Goal: Task Accomplishment & Management: Complete application form

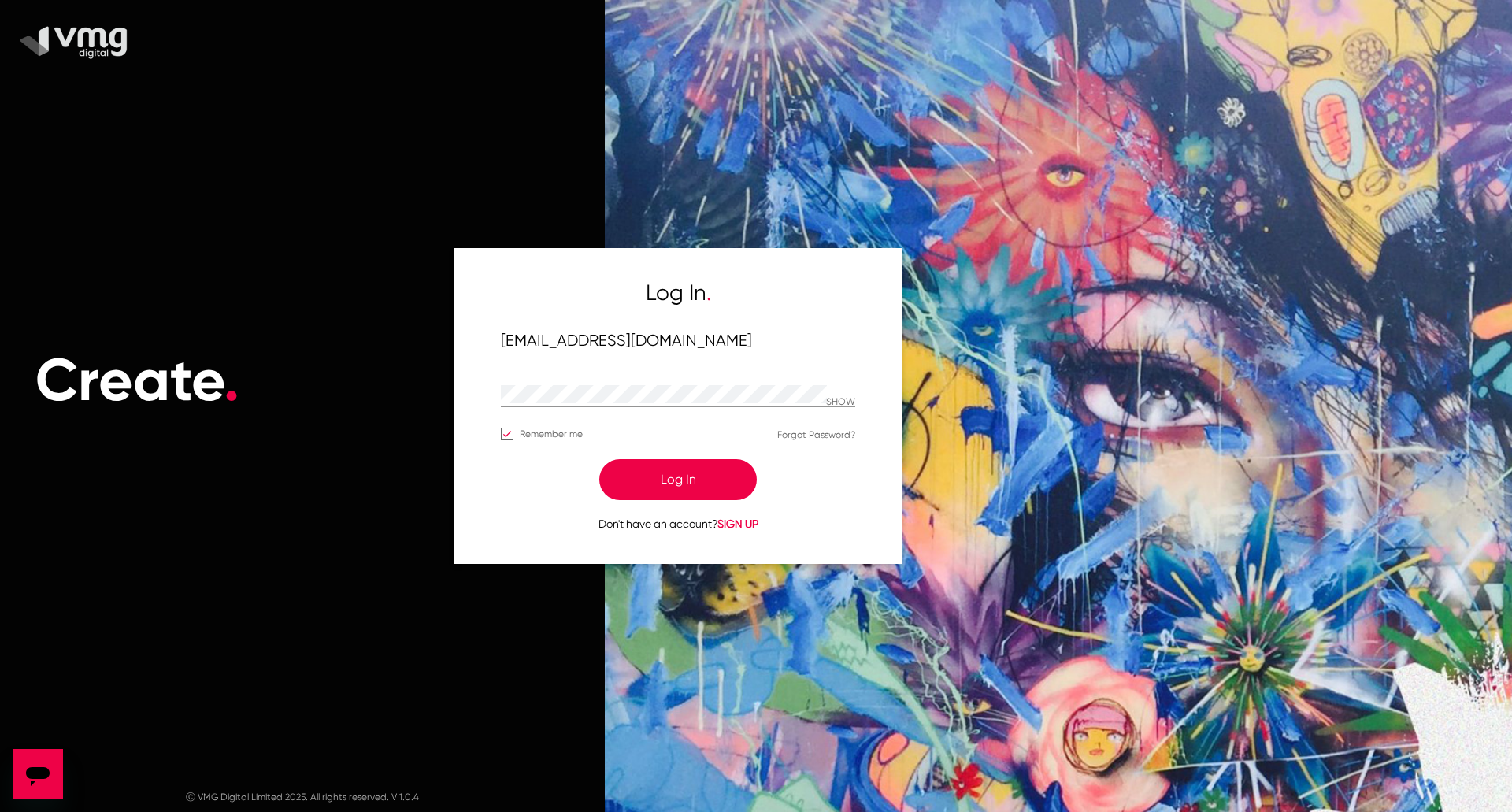
click at [629, 481] on button "Log In" at bounding box center [678, 479] width 158 height 41
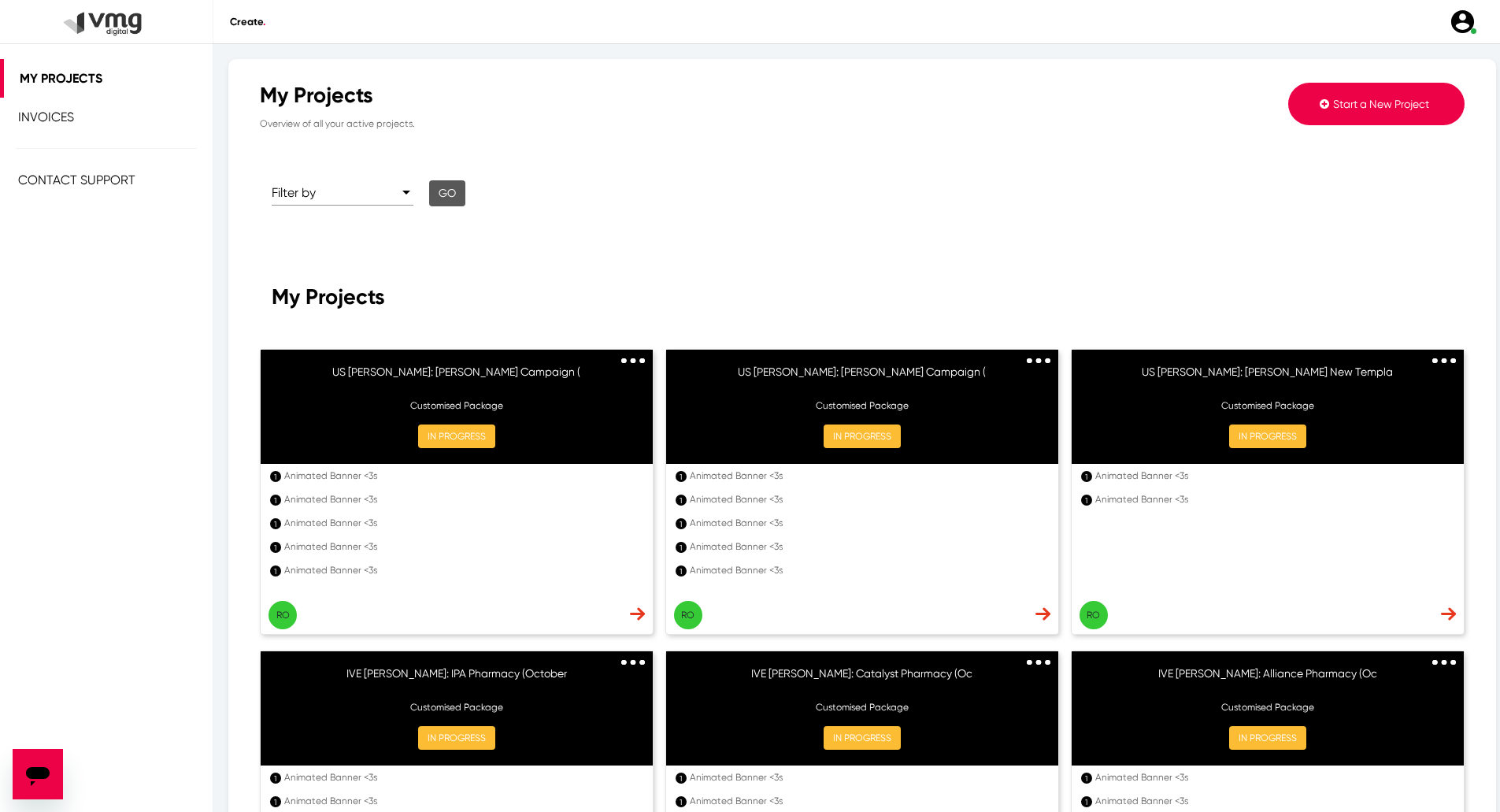
click at [1349, 87] on button "Start a New Project" at bounding box center [1375, 104] width 176 height 43
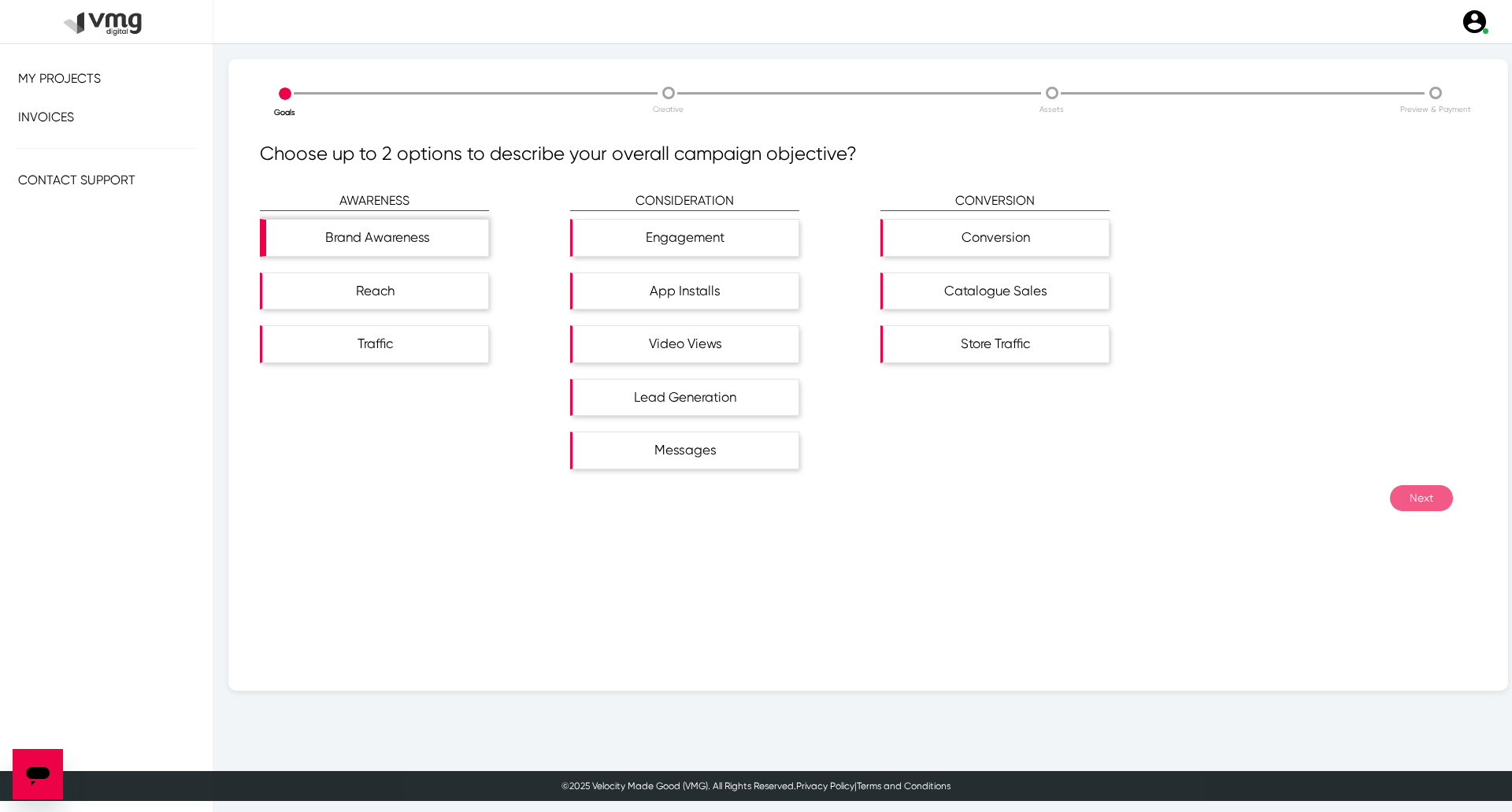
click at [403, 246] on div "Brand Awareness" at bounding box center [377, 238] width 222 height 36
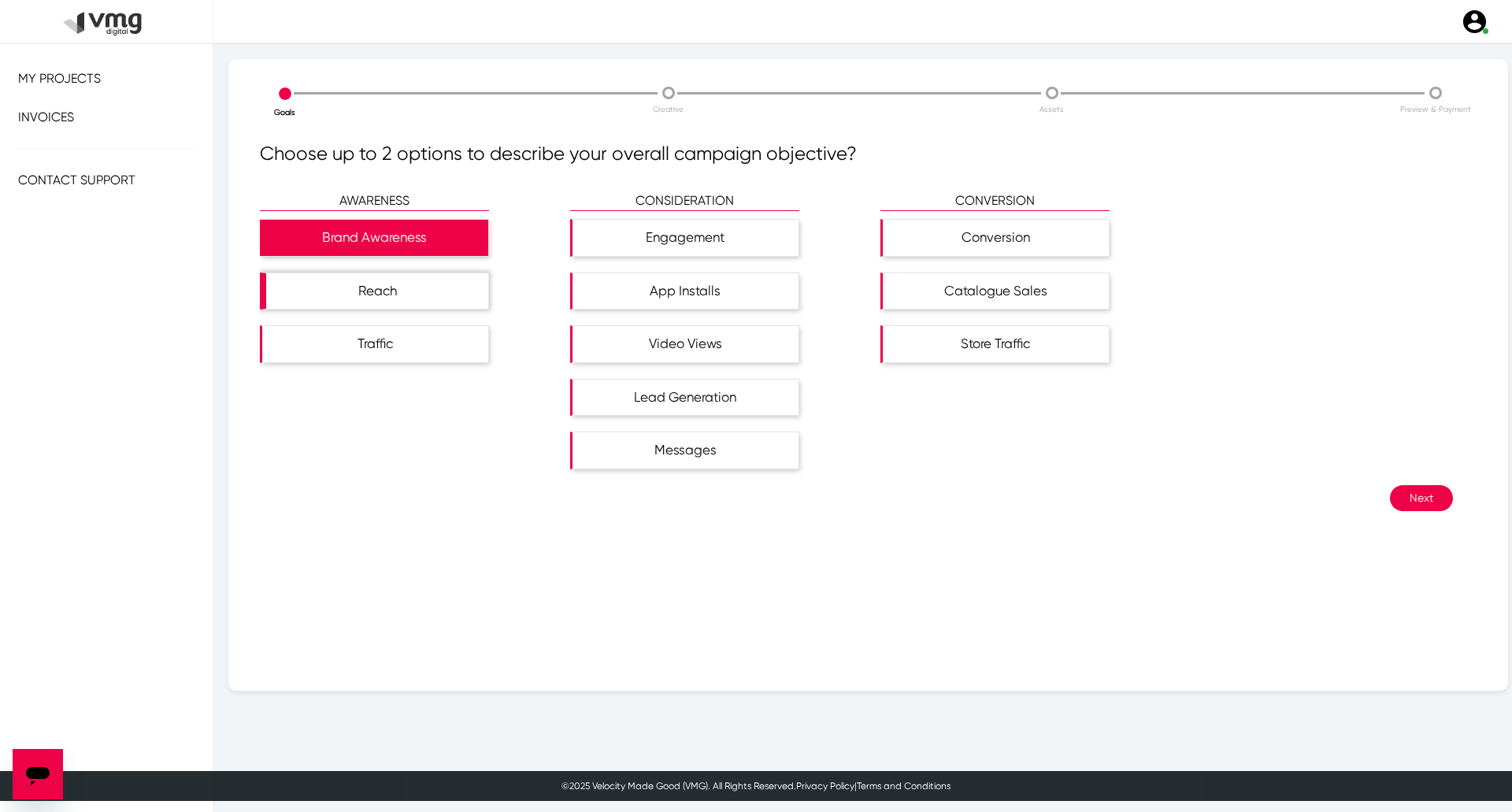
click at [414, 295] on div "Reach" at bounding box center [377, 291] width 222 height 36
click at [1410, 503] on button "Next" at bounding box center [1421, 497] width 63 height 26
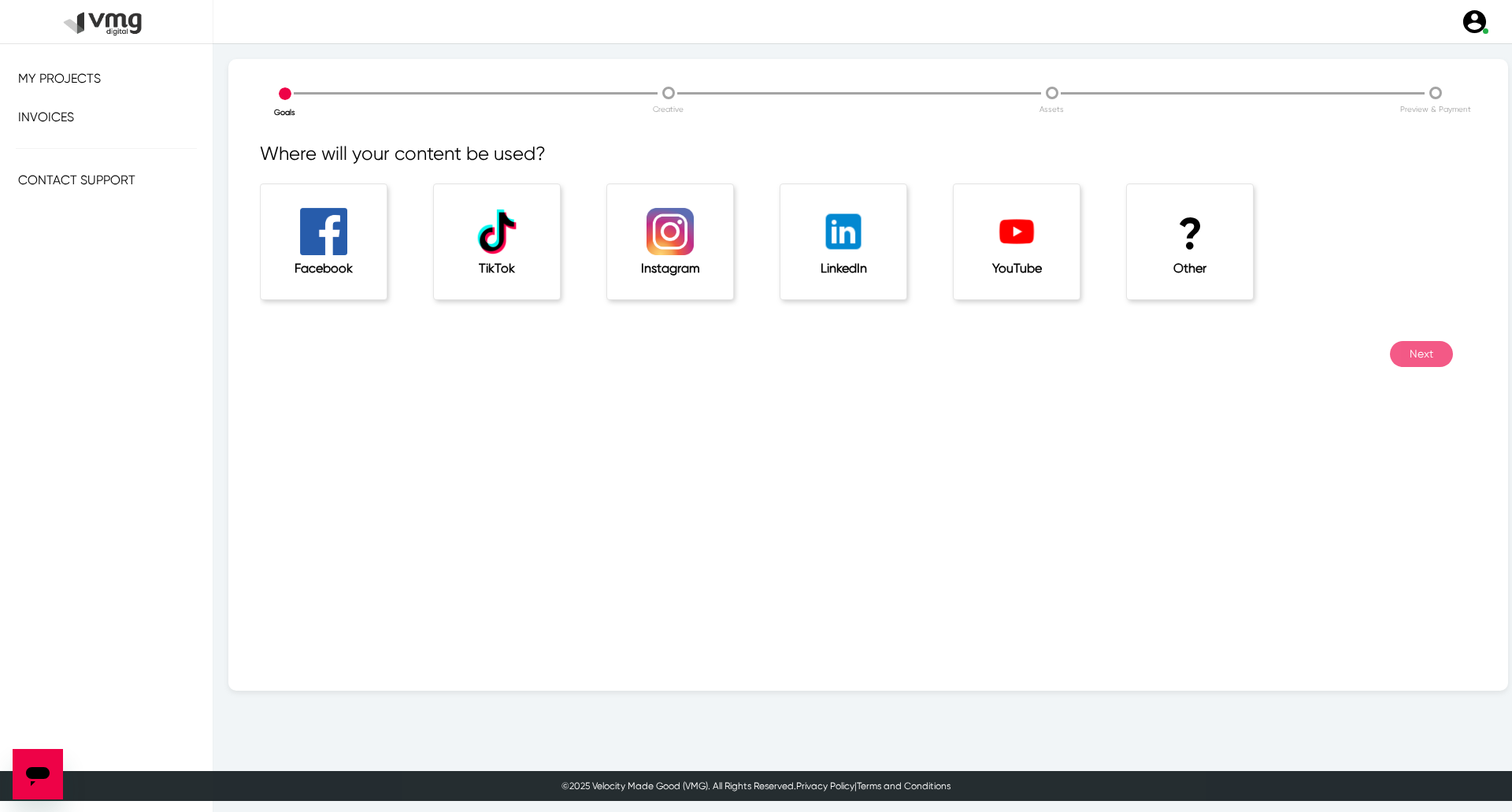
click at [1173, 226] on h1 "?" at bounding box center [1190, 234] width 63 height 52
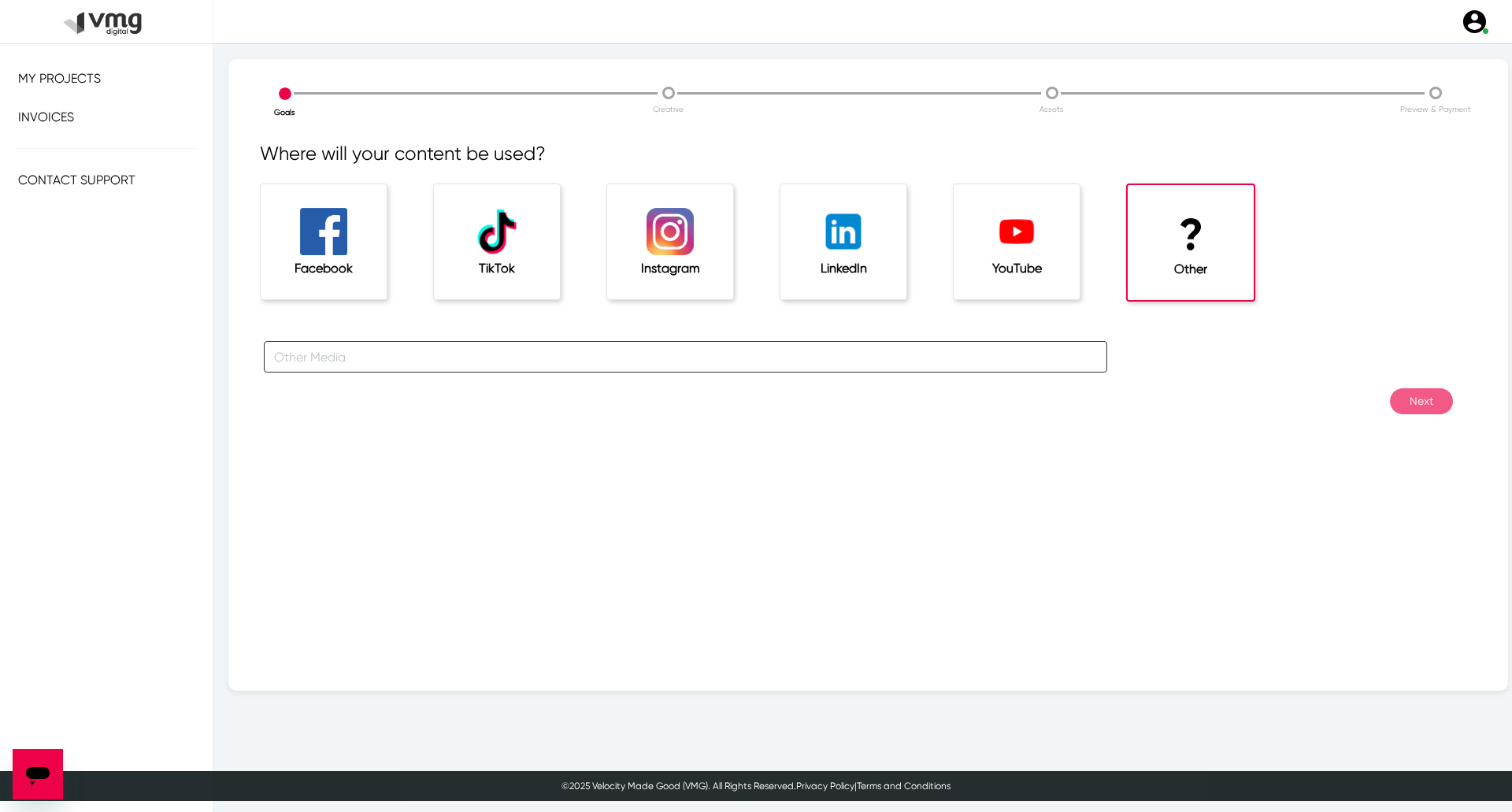
click at [807, 365] on input "text" at bounding box center [685, 356] width 843 height 31
type input "For [PERSON_NAME] Campaigns"
click at [1429, 394] on button "Next" at bounding box center [1421, 400] width 63 height 26
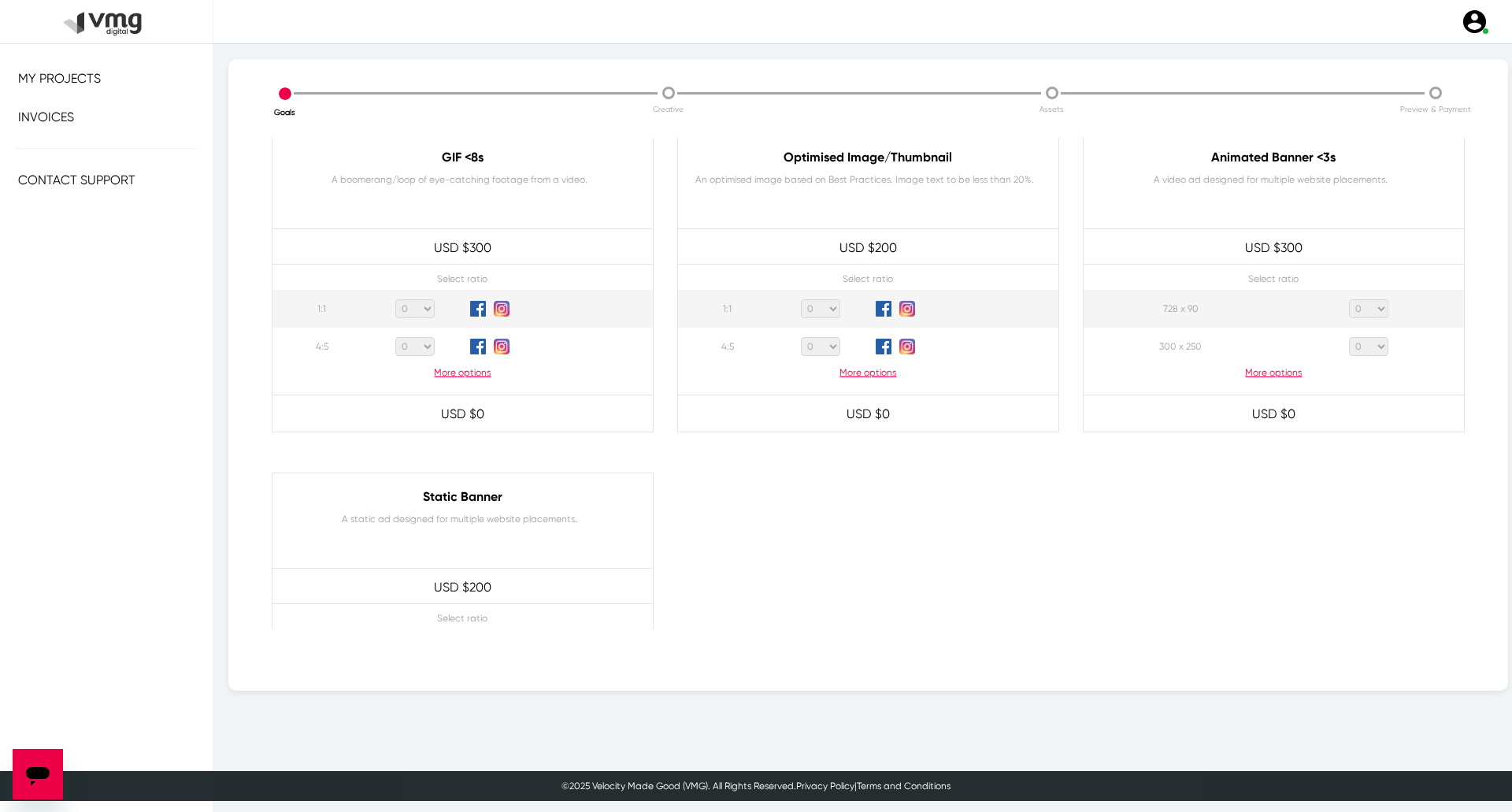
scroll to position [708, 0]
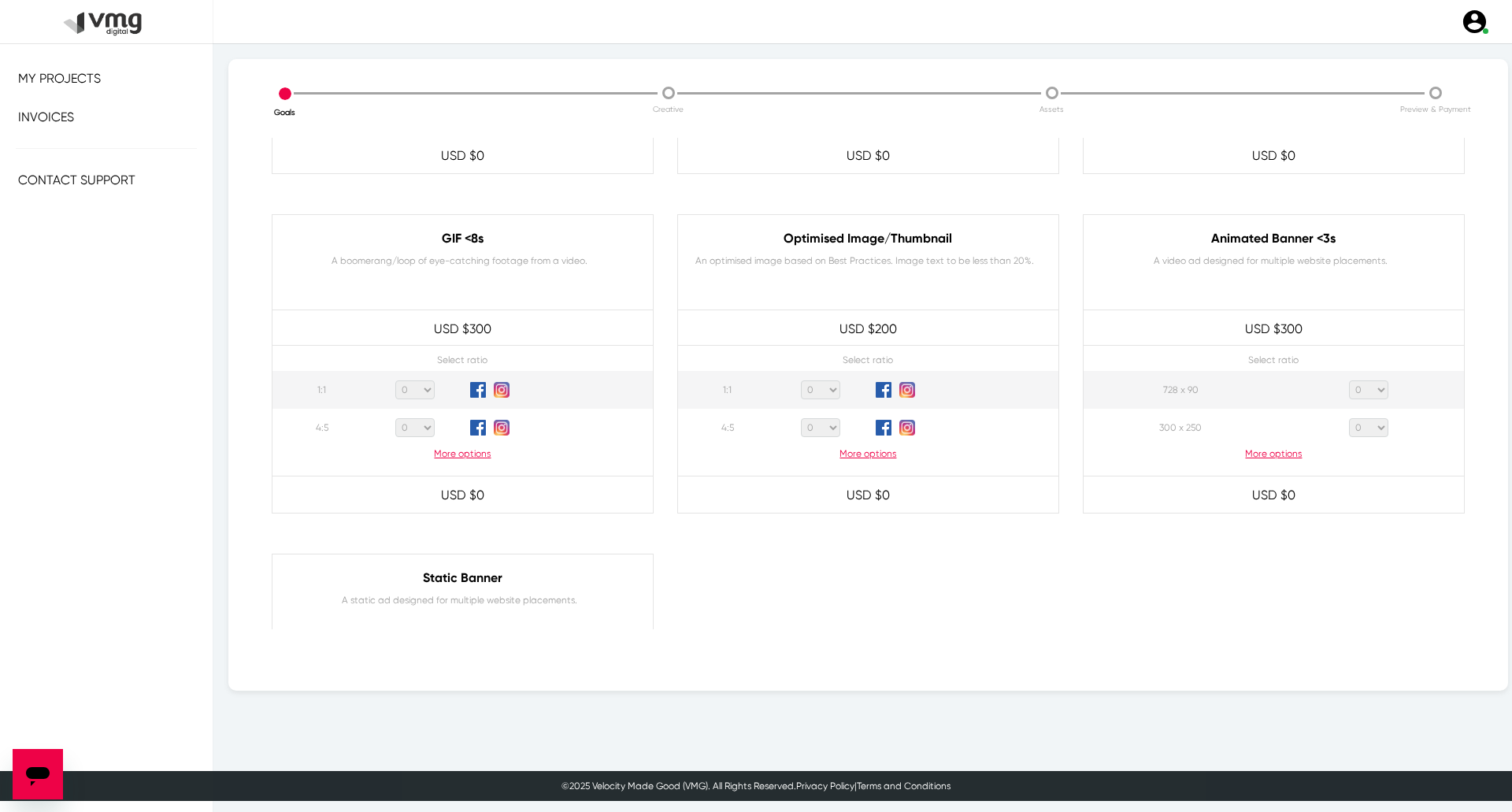
click at [1278, 450] on p "More options" at bounding box center [1273, 453] width 380 height 14
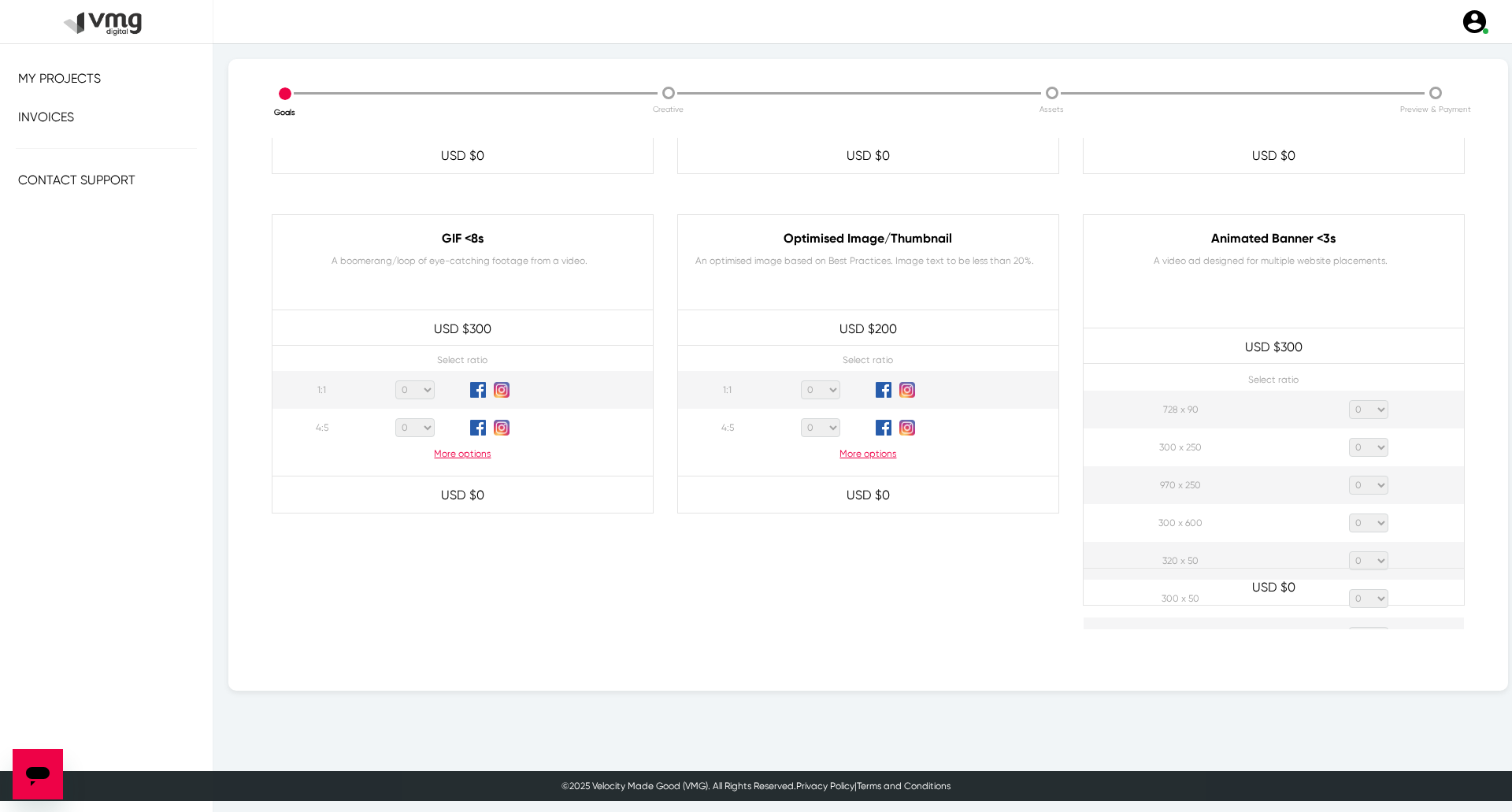
click at [1349, 414] on select "0 1 2 3 4 5 6 7 8 9 10 11 12 13 14 15 16 17 18 19 20" at bounding box center [1367, 410] width 39 height 19
click at [1348, 400] on select "0 1 2 3 4 5 6 7 8 9 10 11 12 13 14 15 16 17 18 19 20" at bounding box center [1367, 410] width 39 height 19
click at [1352, 412] on select "0 1 2 3 4 5 6 7 8 9 10 11 12 13 14 15 16 17 18 19 20" at bounding box center [1367, 410] width 39 height 19
select select "1"
click at [1348, 400] on select "0 1 2 3 4 5 6 7 8 9 10 11 12 13 14 15 16 17 18 19 20" at bounding box center [1367, 410] width 39 height 19
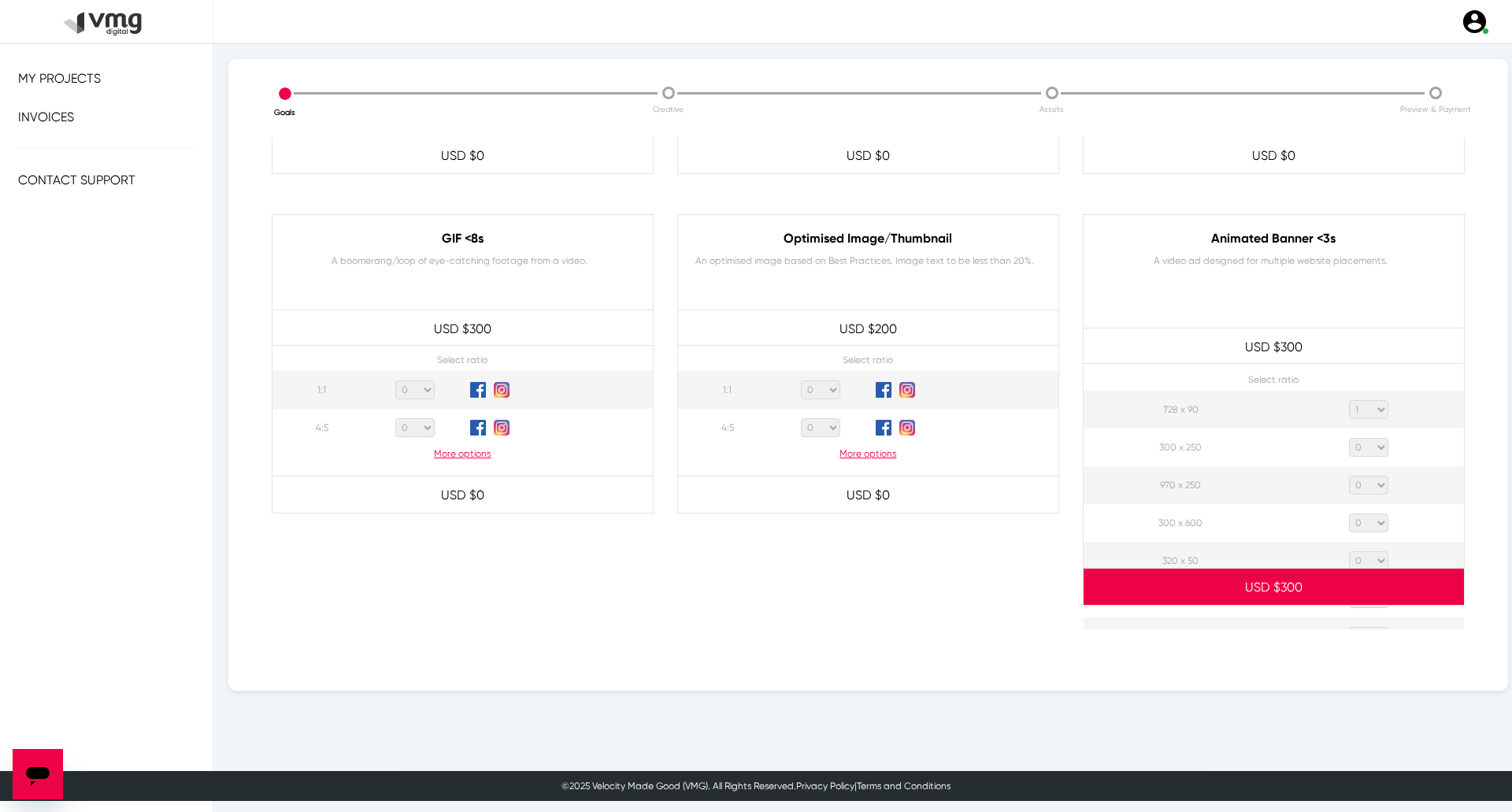
click at [1356, 450] on select "0 1 2 3 4 5 6 7 8 9 10 11 12 13 14 15 16 17 18 19 20" at bounding box center [1367, 447] width 39 height 19
select select "1"
click at [1348, 437] on select "0 1 2 3 4 5 6 7 8 9 10 11 12 13 14 15 16 17 18 19 20" at bounding box center [1367, 447] width 39 height 19
click at [1354, 487] on select "0 1 2 3 4 5 6 7 8 9 10 11 12 13 14 15 16 17 18 19 20" at bounding box center [1367, 485] width 39 height 19
select select "1"
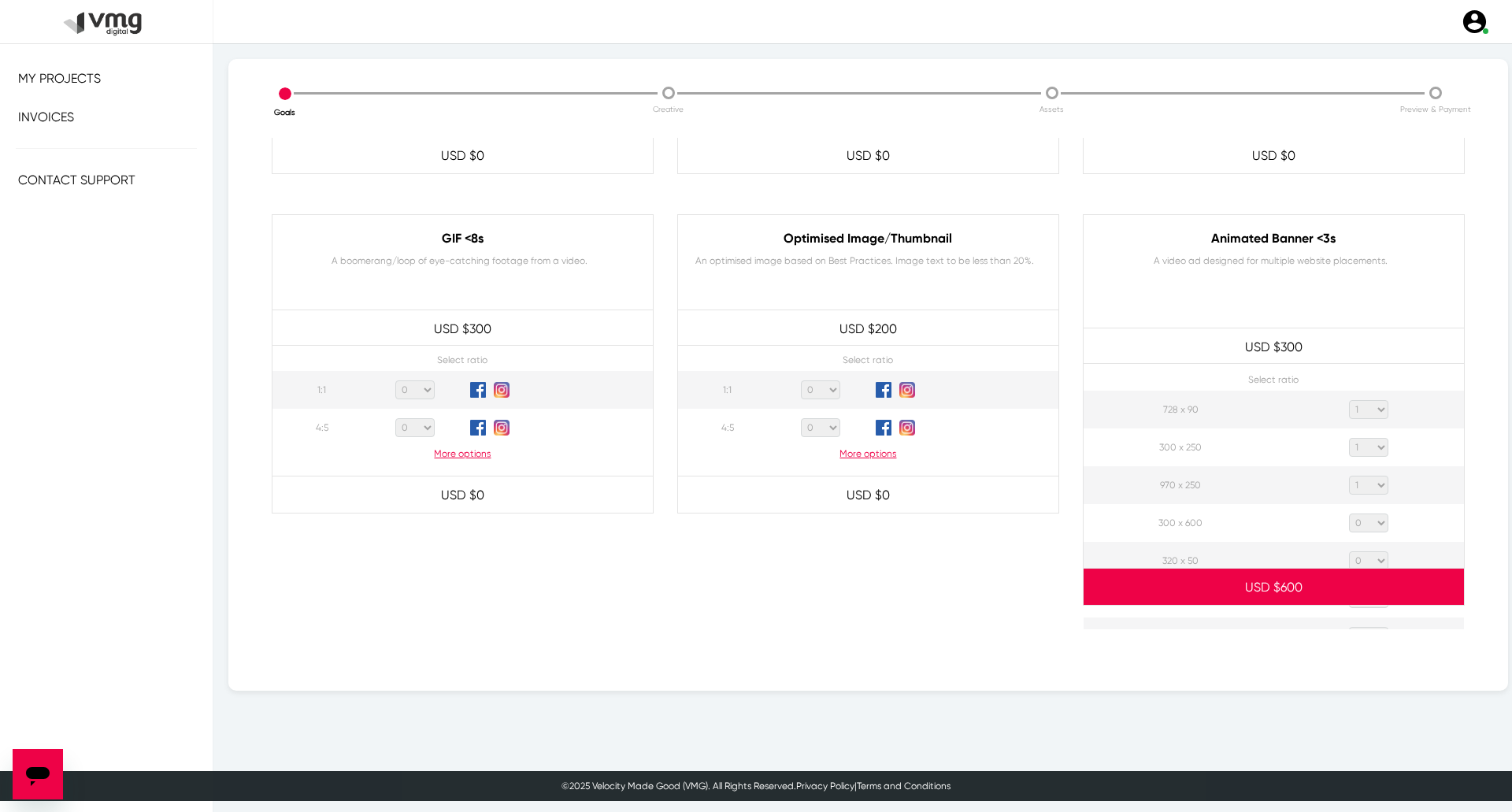
click at [1348, 475] on select "0 1 2 3 4 5 6 7 8 9 10 11 12 13 14 15 16 17 18 19 20" at bounding box center [1367, 485] width 39 height 19
drag, startPoint x: 1355, startPoint y: 529, endPoint x: 1361, endPoint y: 519, distance: 11.7
click at [1355, 529] on select "0 1 2 3 4 5 6 7 8 9 10 11 12 13 14 15 16 17 18 19 20" at bounding box center [1367, 523] width 39 height 19
select select "1"
click at [1348, 513] on select "0 1 2 3 4 5 6 7 8 9 10 11 12 13 14 15 16 17 18 19 20" at bounding box center [1367, 523] width 39 height 19
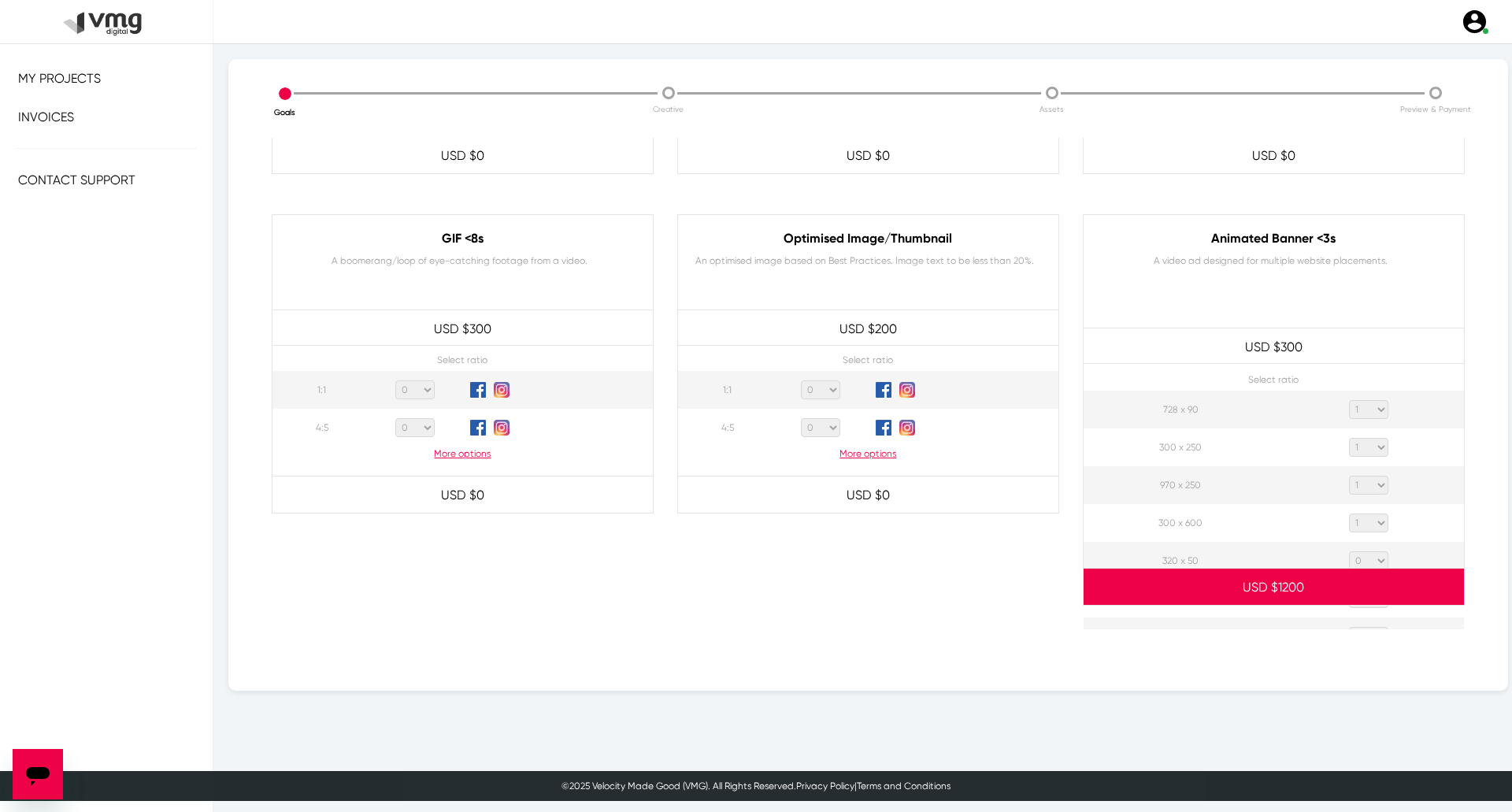
click at [1366, 558] on select "0 1 2 3 4 5 6 7 8 9 10 11 12 13 14 15 16 17 18 19 20" at bounding box center [1367, 561] width 39 height 19
select select "1"
click at [1348, 551] on select "0 1 2 3 4 5 6 7 8 9 10 11 12 13 14 15 16 17 18 19 20" at bounding box center [1367, 561] width 39 height 19
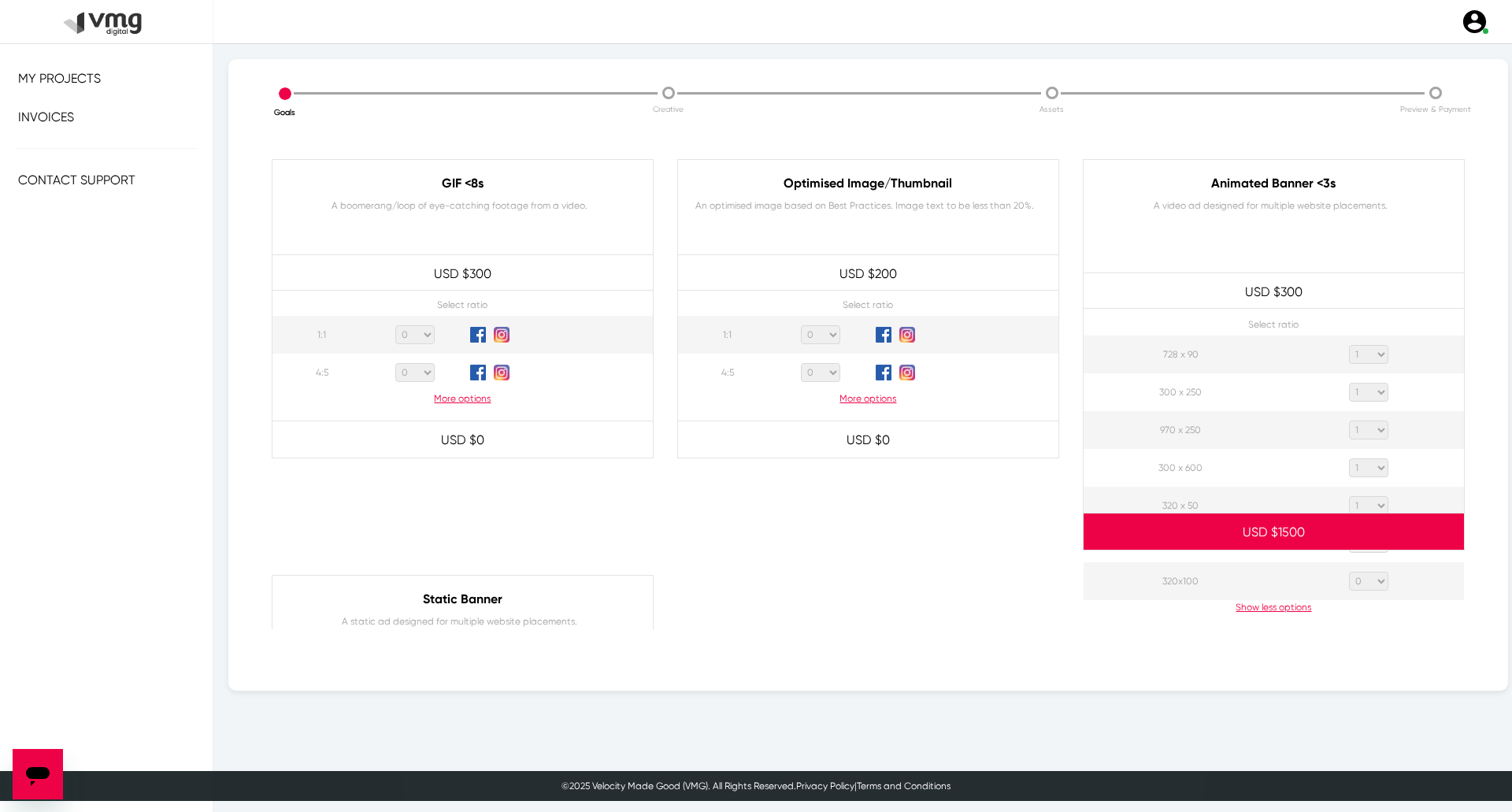
scroll to position [866, 0]
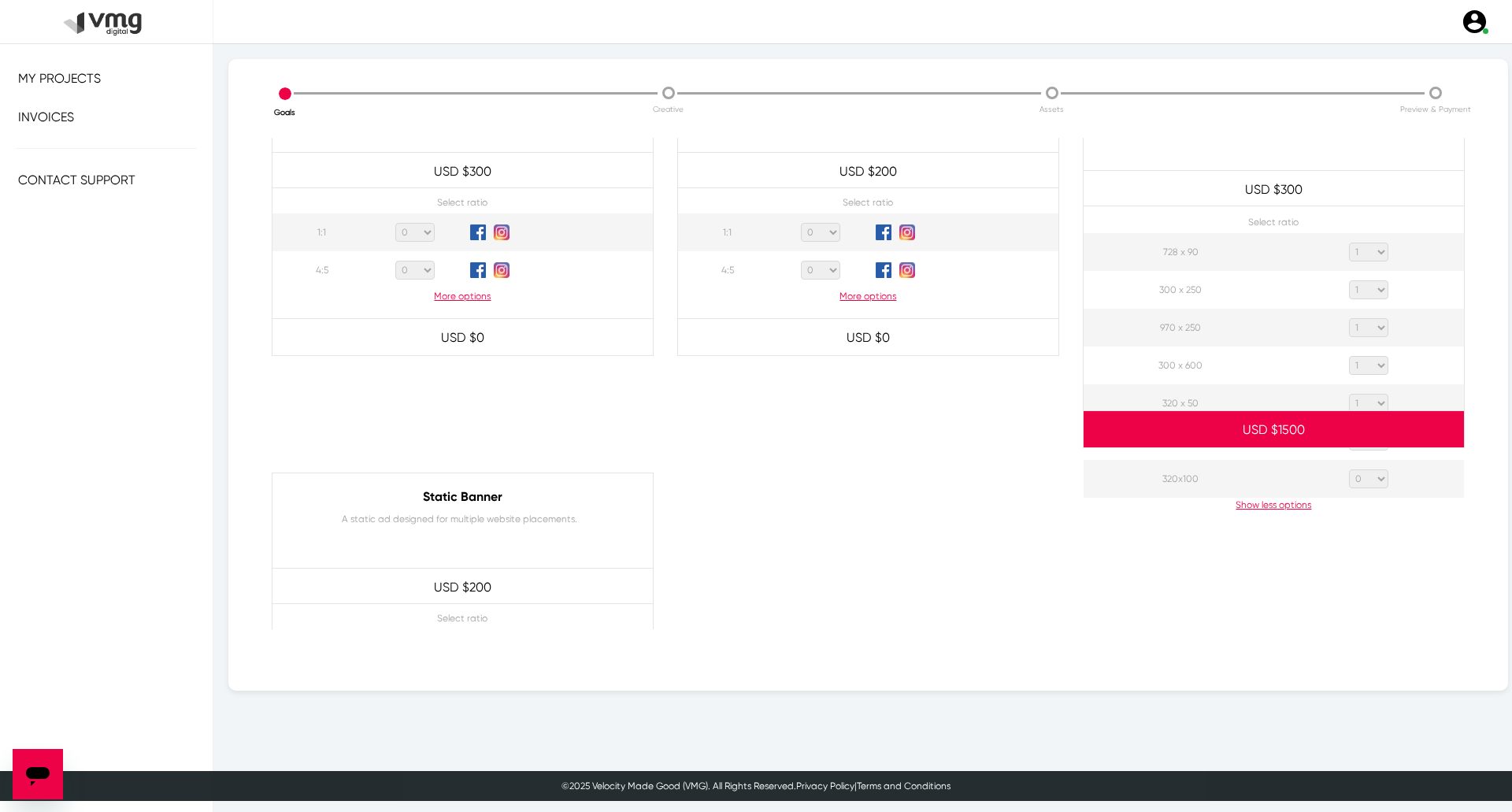
click at [1363, 446] on p "USD $ 1500" at bounding box center [1273, 430] width 380 height 34
click at [1370, 446] on p "USD $ 1500" at bounding box center [1273, 430] width 380 height 34
click at [1370, 448] on select "0 1 2 3 4 5 6 7 8 9 10 11 12 13 14 15 16 17 18 19 20" at bounding box center [1367, 441] width 39 height 19
select select "1"
click at [1348, 432] on select "0 1 2 3 4 5 6 7 8 9 10 11 12 13 14 15 16 17 18 19 20" at bounding box center [1367, 441] width 39 height 19
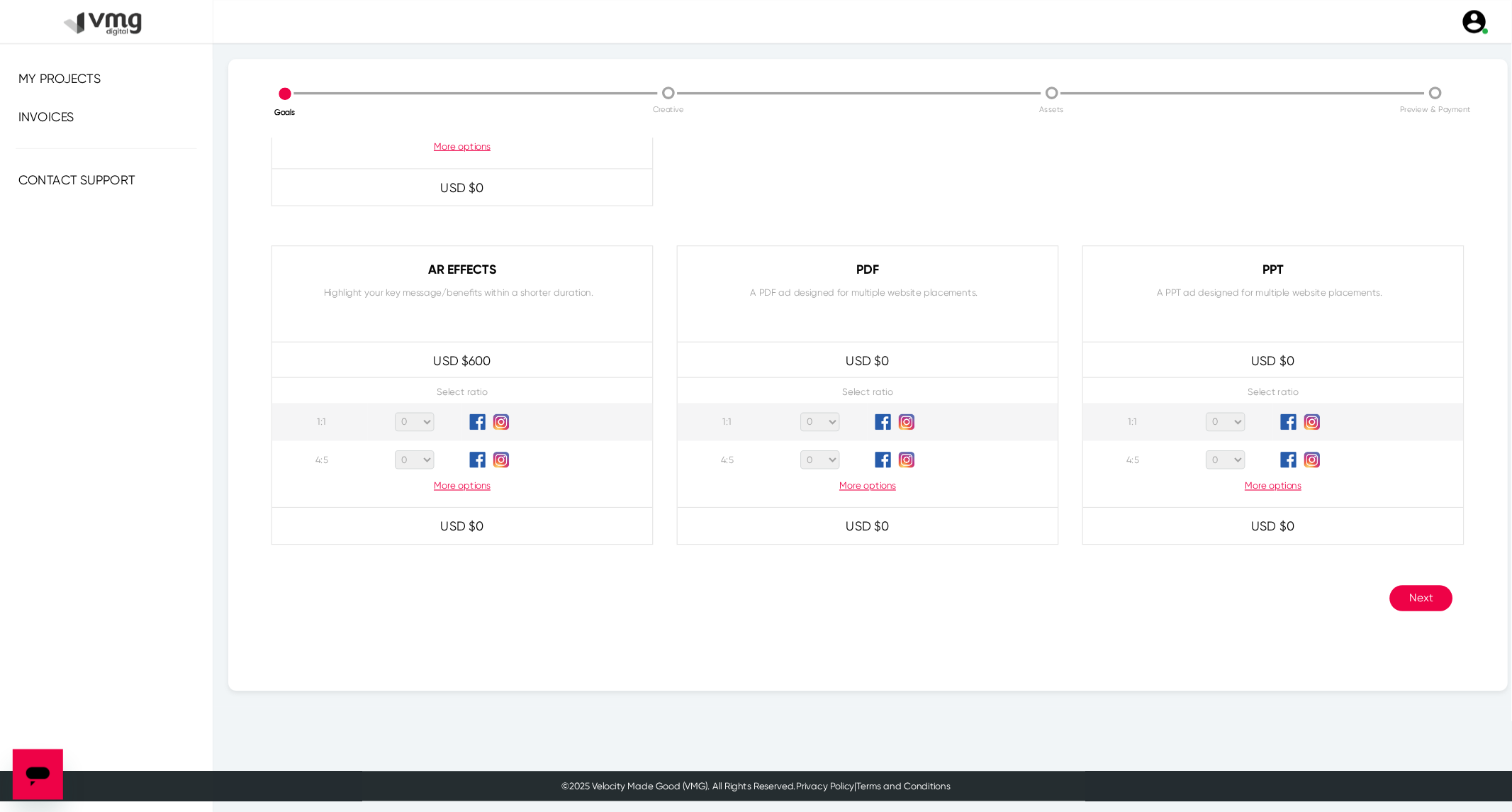
scroll to position [1293, 0]
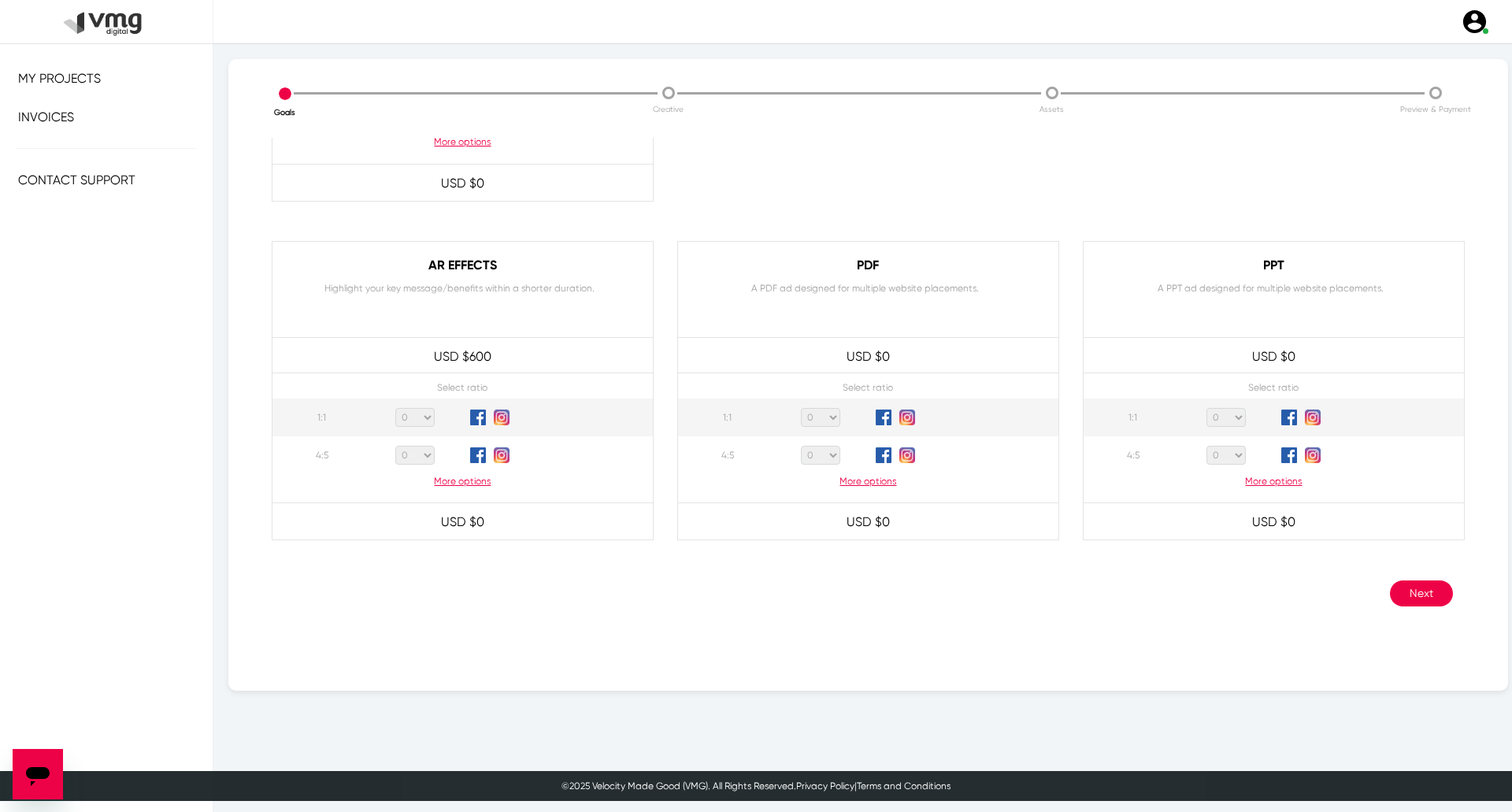
click at [1409, 594] on button "Next" at bounding box center [1421, 592] width 63 height 26
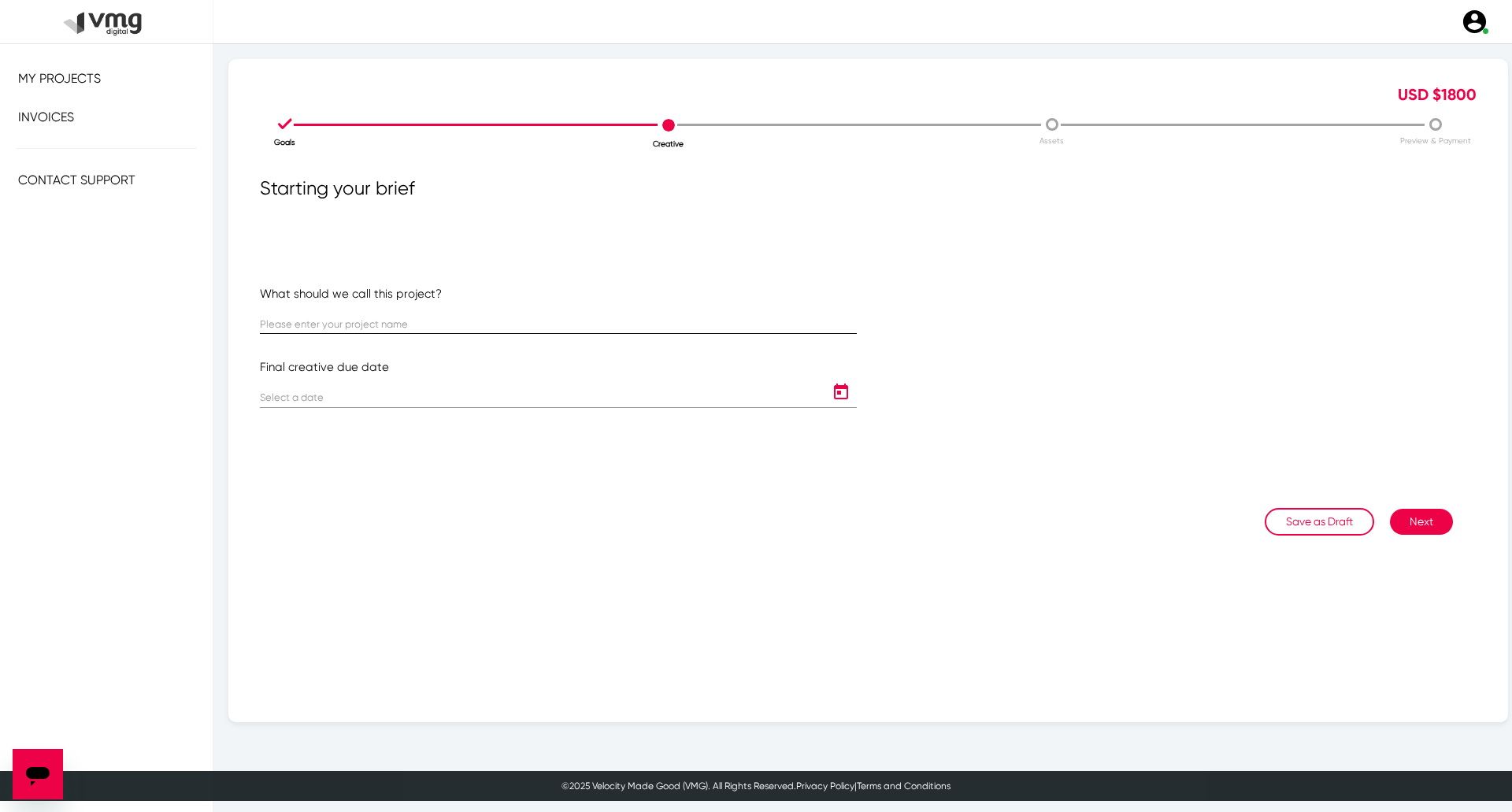
click at [495, 318] on div at bounding box center [558, 319] width 597 height 30
paste input "US [PERSON_NAME]: [PERSON_NAME] Campaign ([DATE]-[DATE])"
type input "US [PERSON_NAME]: [PERSON_NAME] Campaign ([DATE]-[DATE])"
click at [828, 399] on icon "Open calendar" at bounding box center [841, 392] width 25 height 19
click at [339, 640] on div "28" at bounding box center [345, 634] width 29 height 29
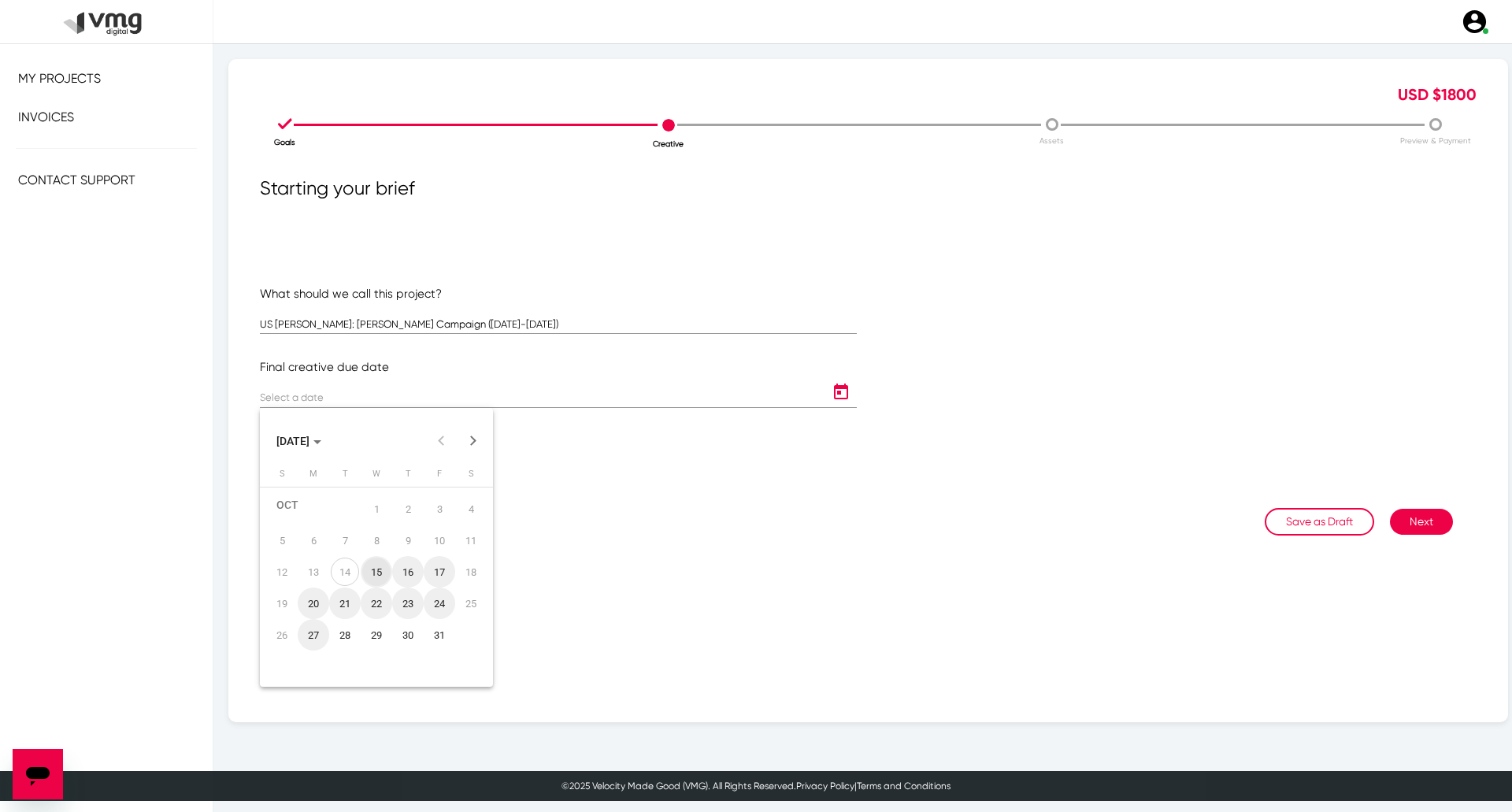
type input "[DATE]"
click at [1402, 527] on button "Next" at bounding box center [1421, 521] width 63 height 26
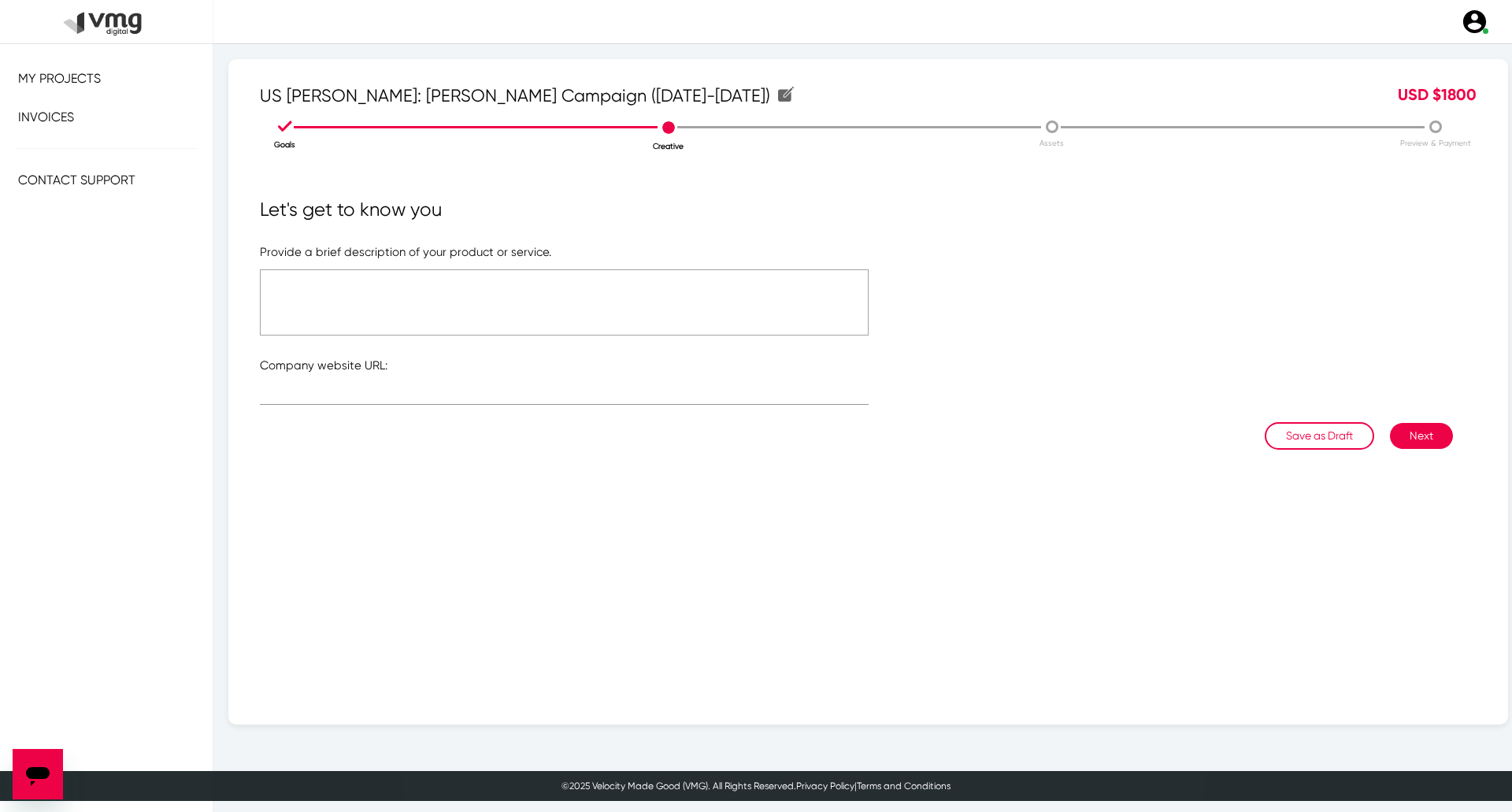
click at [549, 312] on textarea at bounding box center [564, 302] width 609 height 67
click at [588, 394] on input "text" at bounding box center [564, 396] width 609 height 11
type input "[URL][DOMAIN_NAME]"
click at [526, 325] on textarea at bounding box center [564, 302] width 609 height 67
type textarea "Please refer to the attached file"
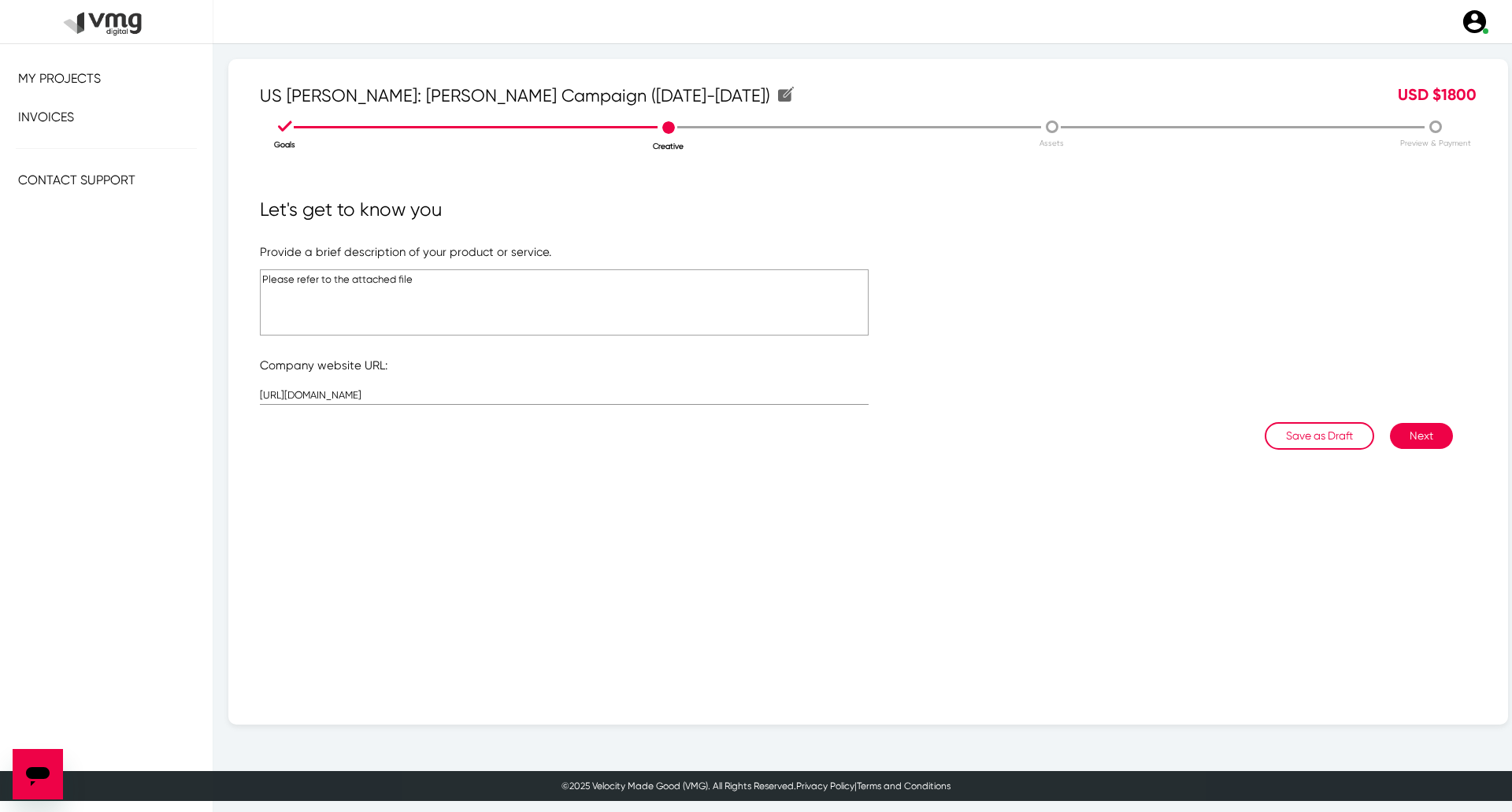
click at [1405, 436] on button "Next" at bounding box center [1421, 435] width 63 height 26
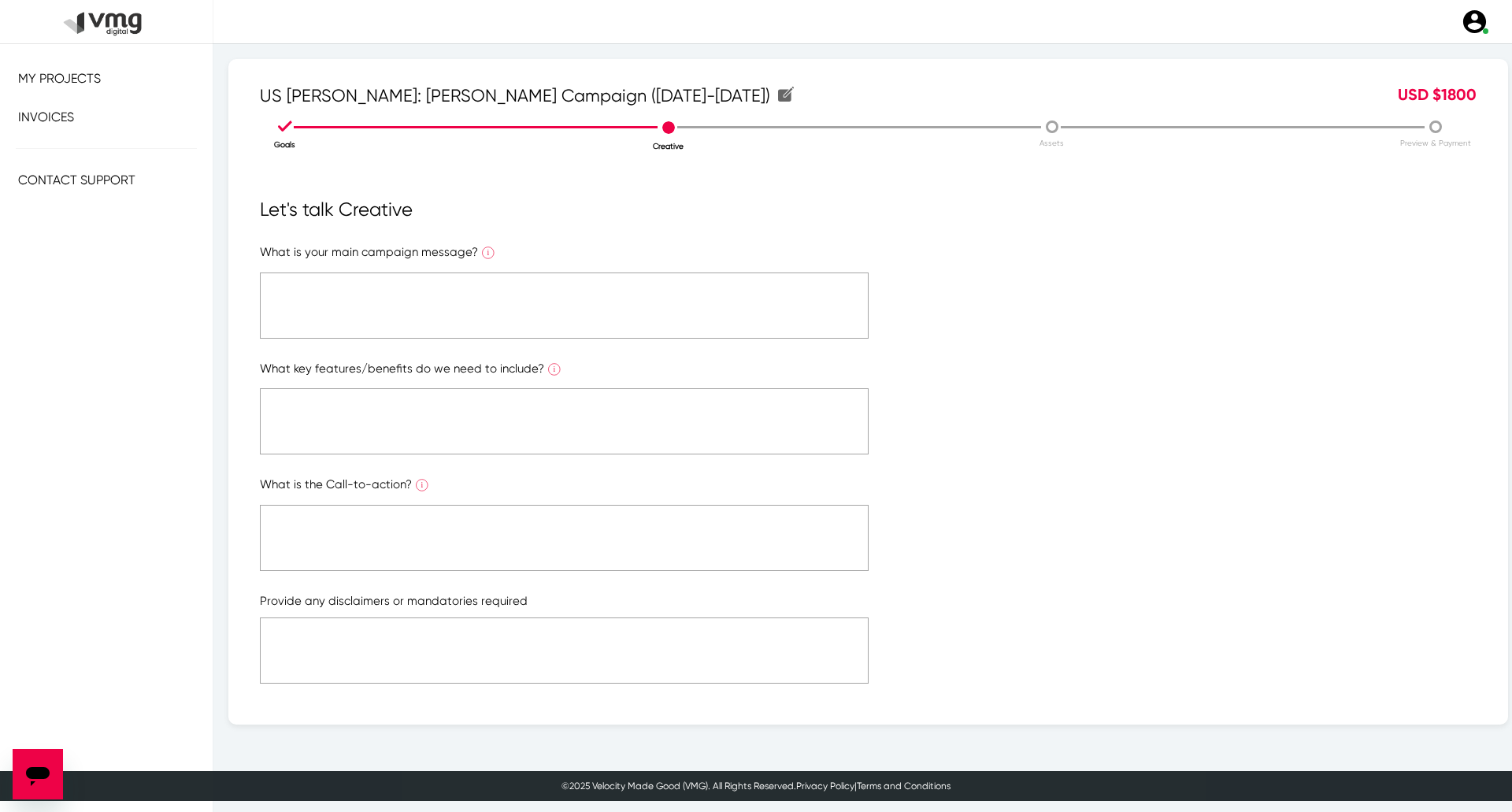
click at [414, 300] on textarea at bounding box center [564, 305] width 609 height 67
paste textarea "Please refer to the attached file"
type textarea "Please refer to the attached file"
click at [428, 401] on textarea at bounding box center [564, 421] width 609 height 67
paste textarea "Please refer to the attached file"
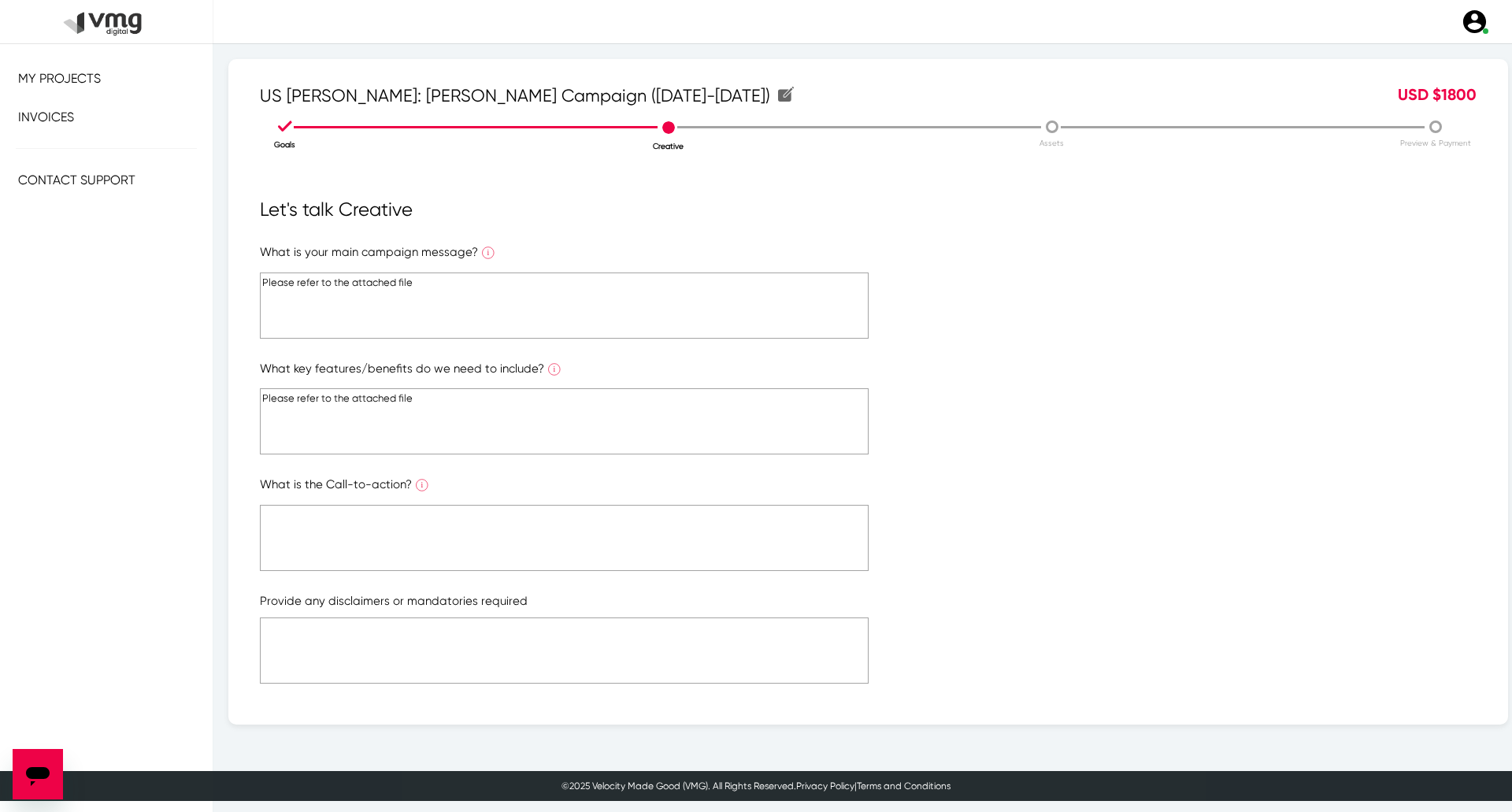
paste textarea "Please refer to the attached file"
click at [439, 542] on textarea at bounding box center [564, 538] width 609 height 67
type textarea "Please refer to the attached file"
click at [450, 548] on textarea at bounding box center [564, 538] width 609 height 67
paste textarea "Please refer to the attached file"
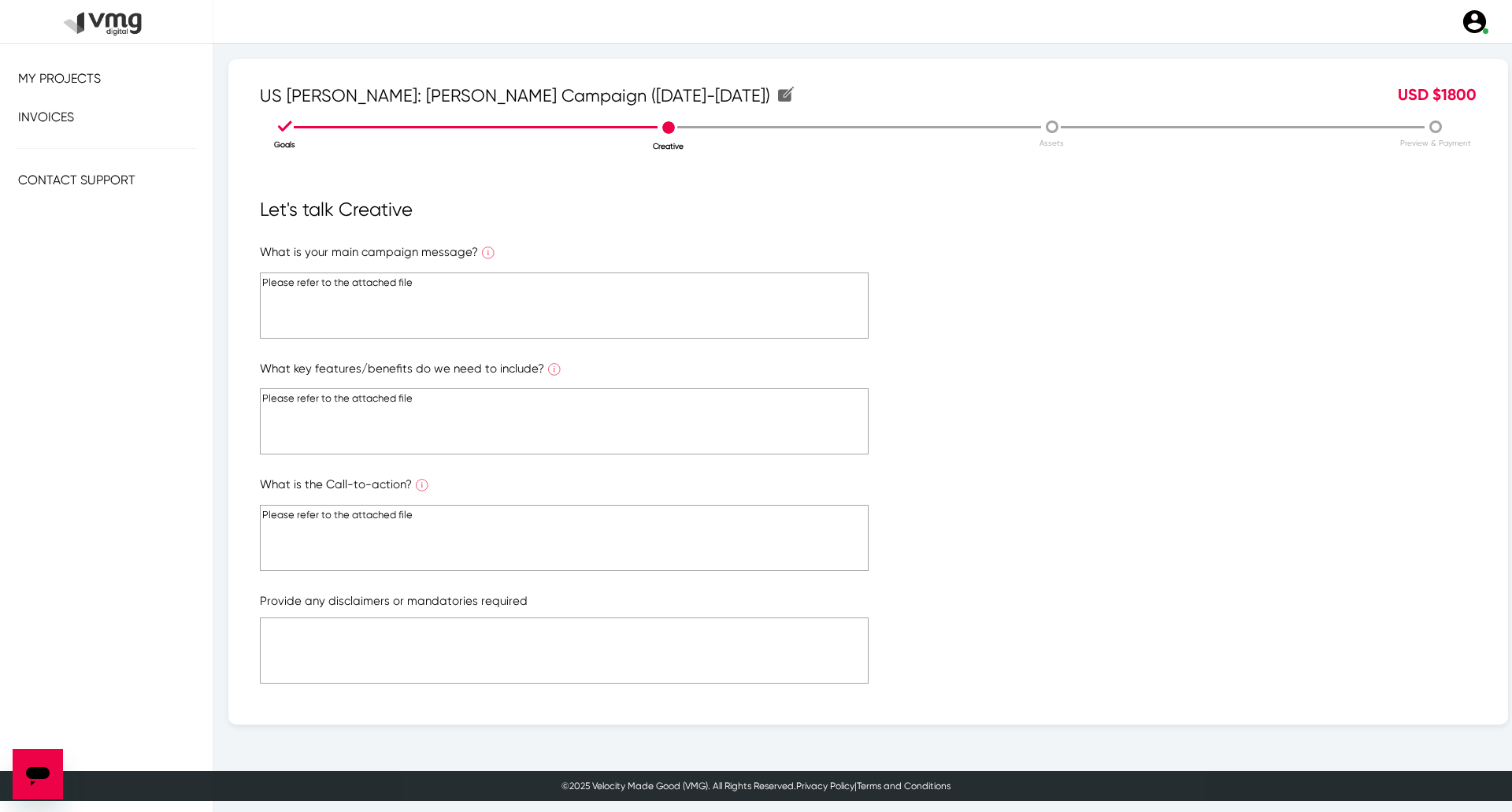
type textarea "Please refer to the attached file"
click at [451, 628] on textarea at bounding box center [564, 650] width 609 height 67
paste textarea "Please refer to the attached file"
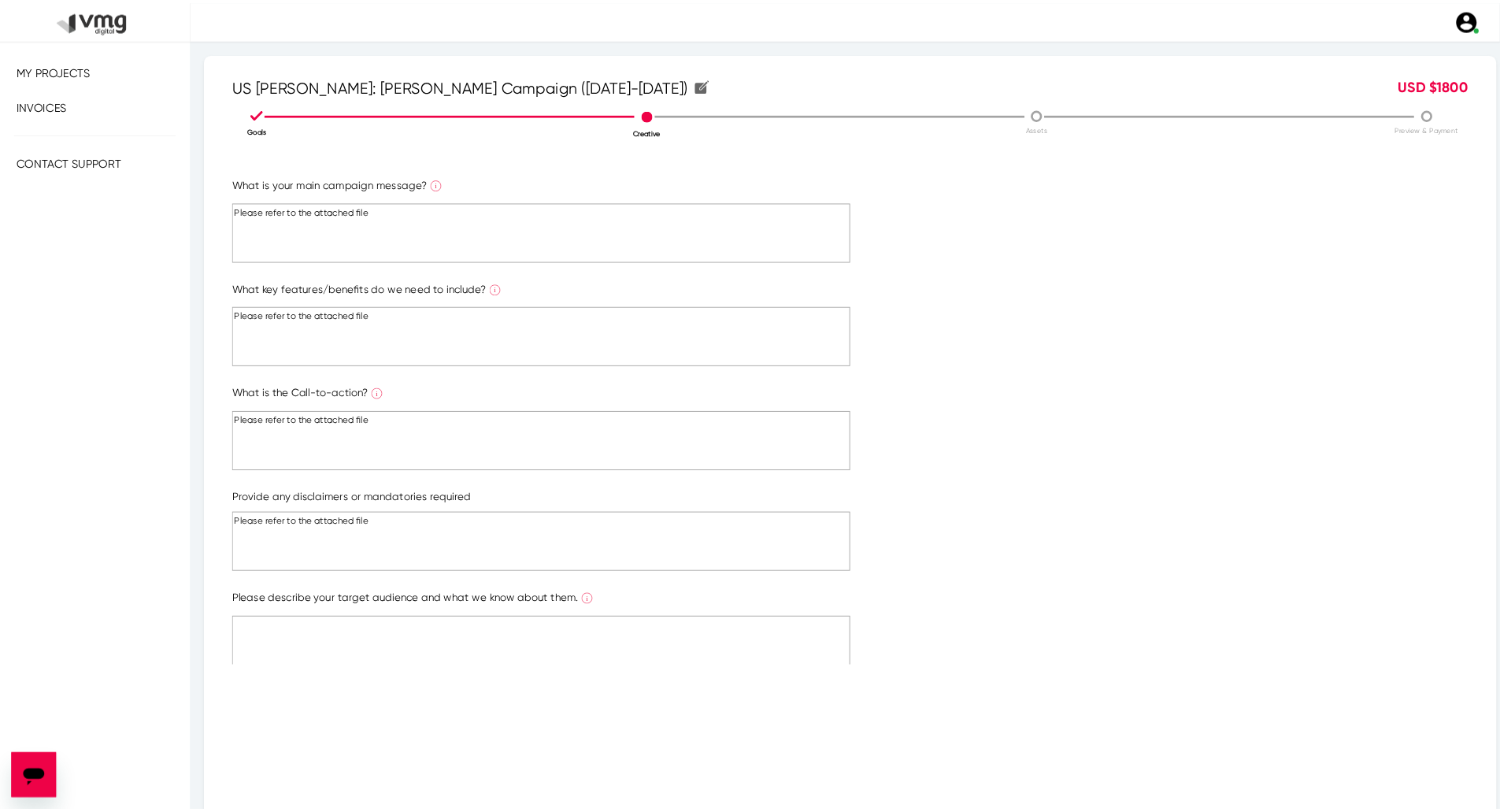
scroll to position [115, 0]
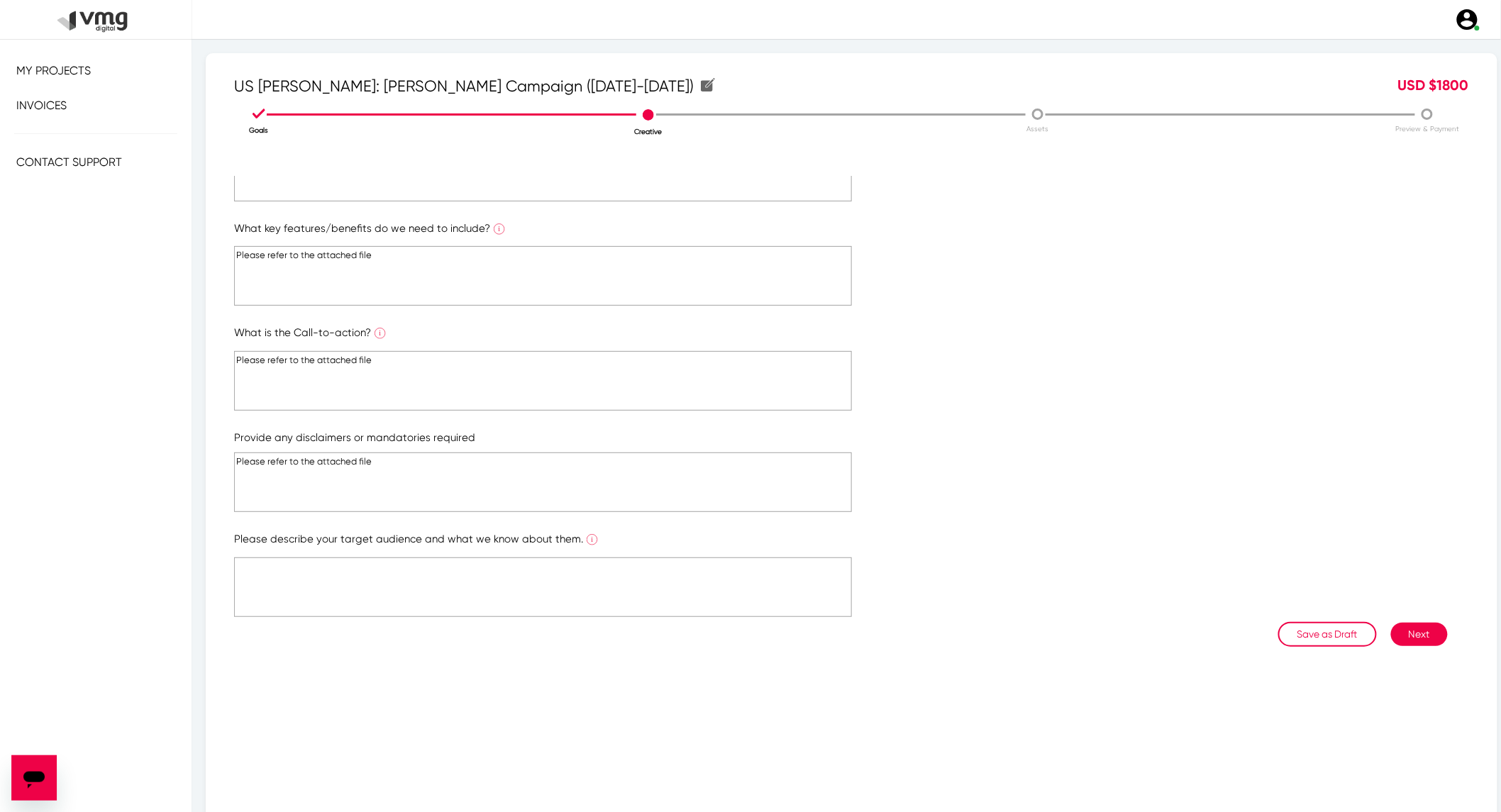
type textarea "Please refer to the attached file"
click at [469, 571] on textarea at bounding box center [542, 588] width 618 height 60
paste textarea "Please refer to the attached file"
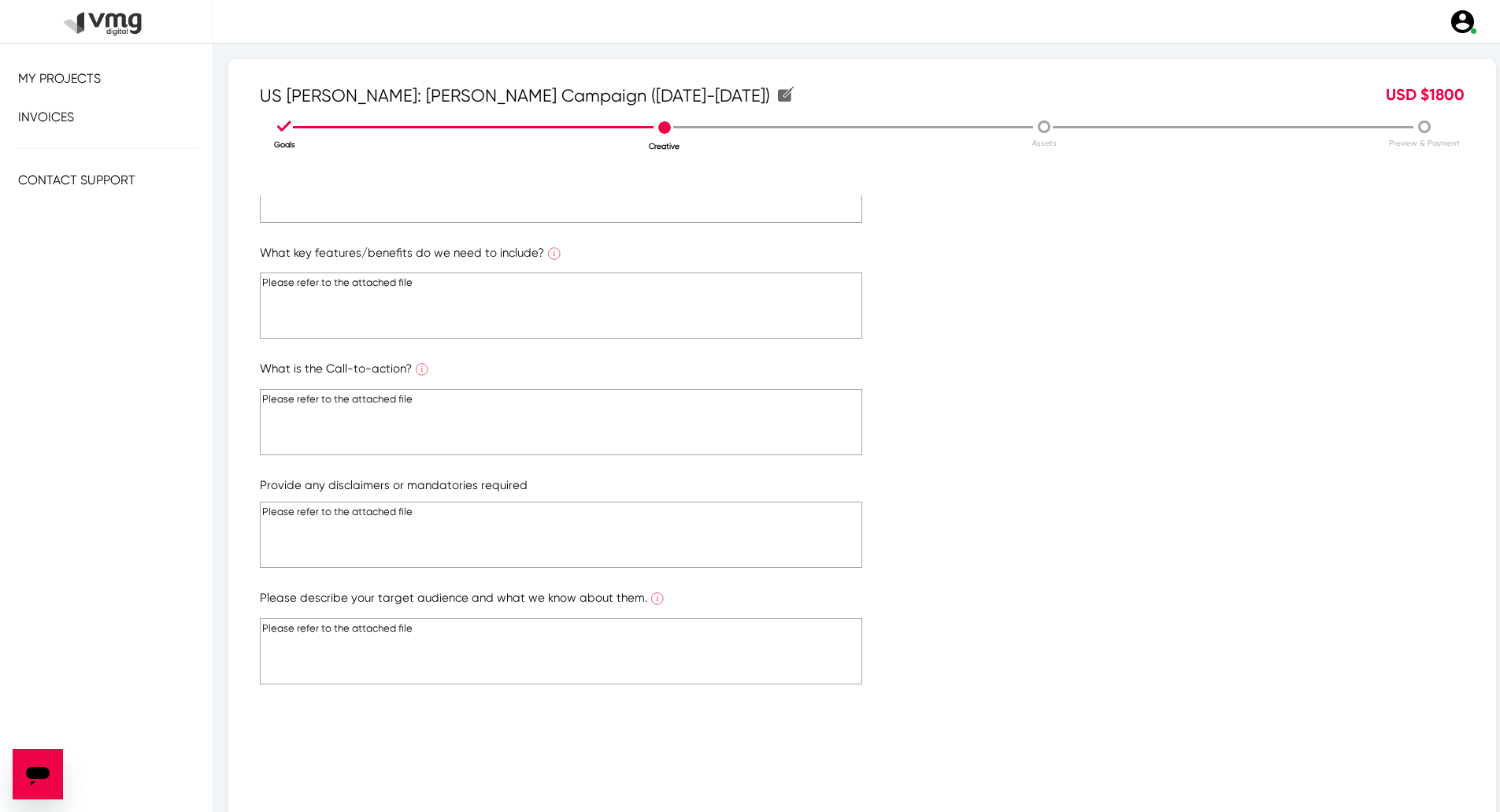
type textarea "Please refer to the attached file"
drag, startPoint x: 1633, startPoint y: 11, endPoint x: 966, endPoint y: 412, distance: 778.3
click at [971, 410] on form "What is your main campaign message? What is the ONE main message you want to co…" at bounding box center [862, 408] width 1205 height 562
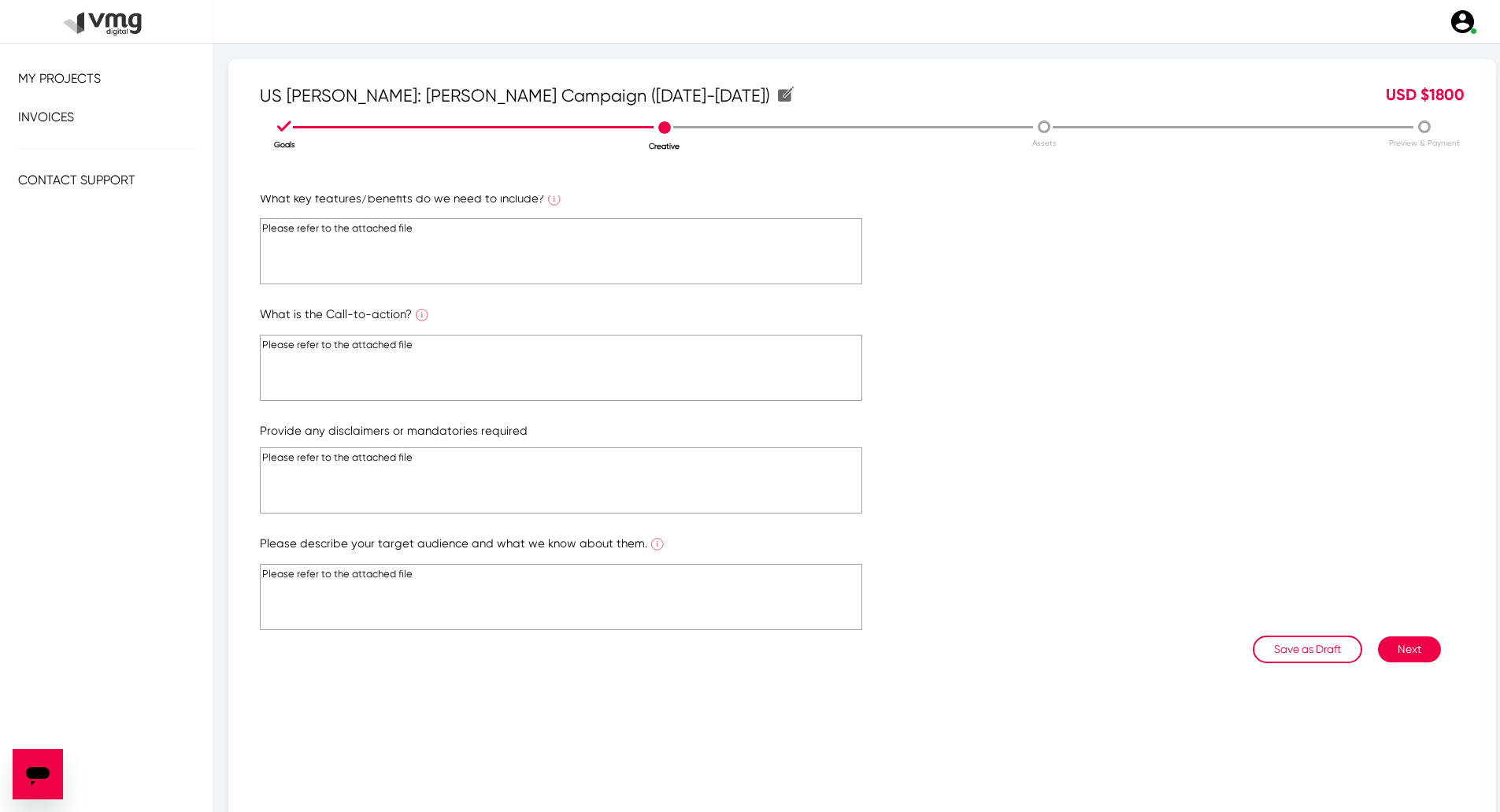
scroll to position [79, 0]
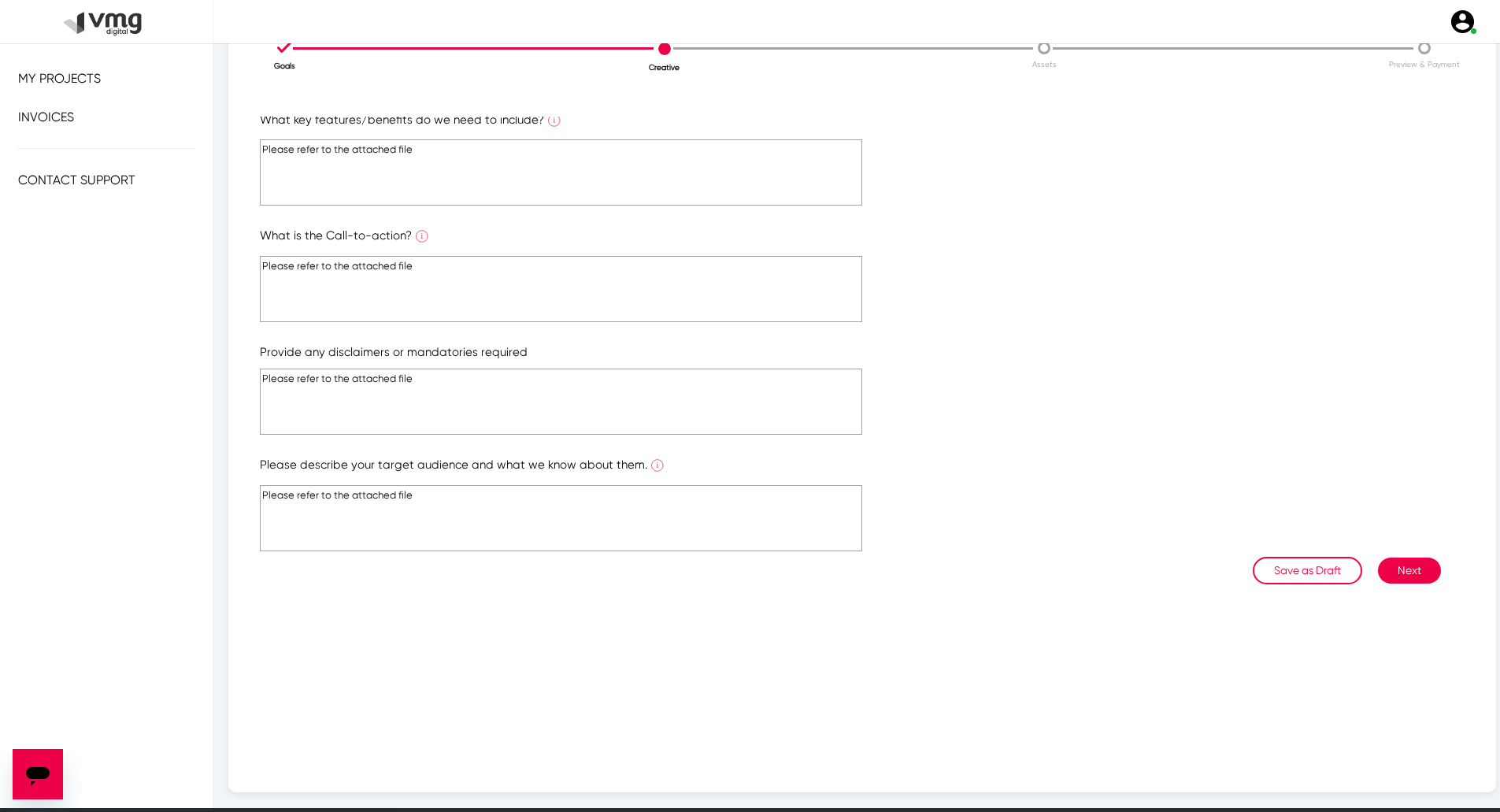
click at [1417, 561] on button "Next" at bounding box center [1410, 570] width 63 height 26
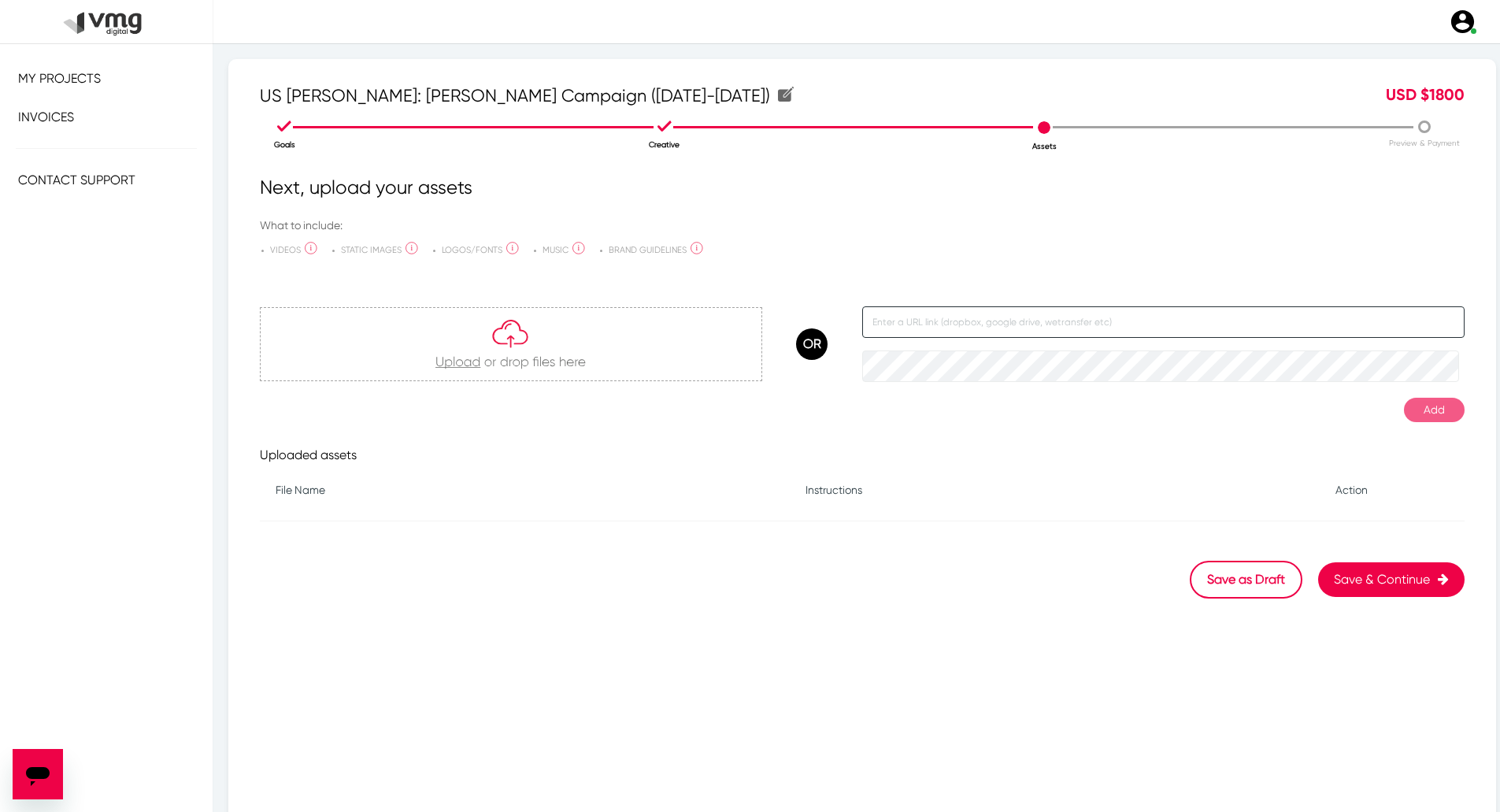
click at [953, 321] on input "text" at bounding box center [1163, 321] width 602 height 31
paste input "[URL][DOMAIN_NAME]"
type input "[URL][DOMAIN_NAME]"
click at [1449, 413] on button "Add" at bounding box center [1434, 410] width 61 height 25
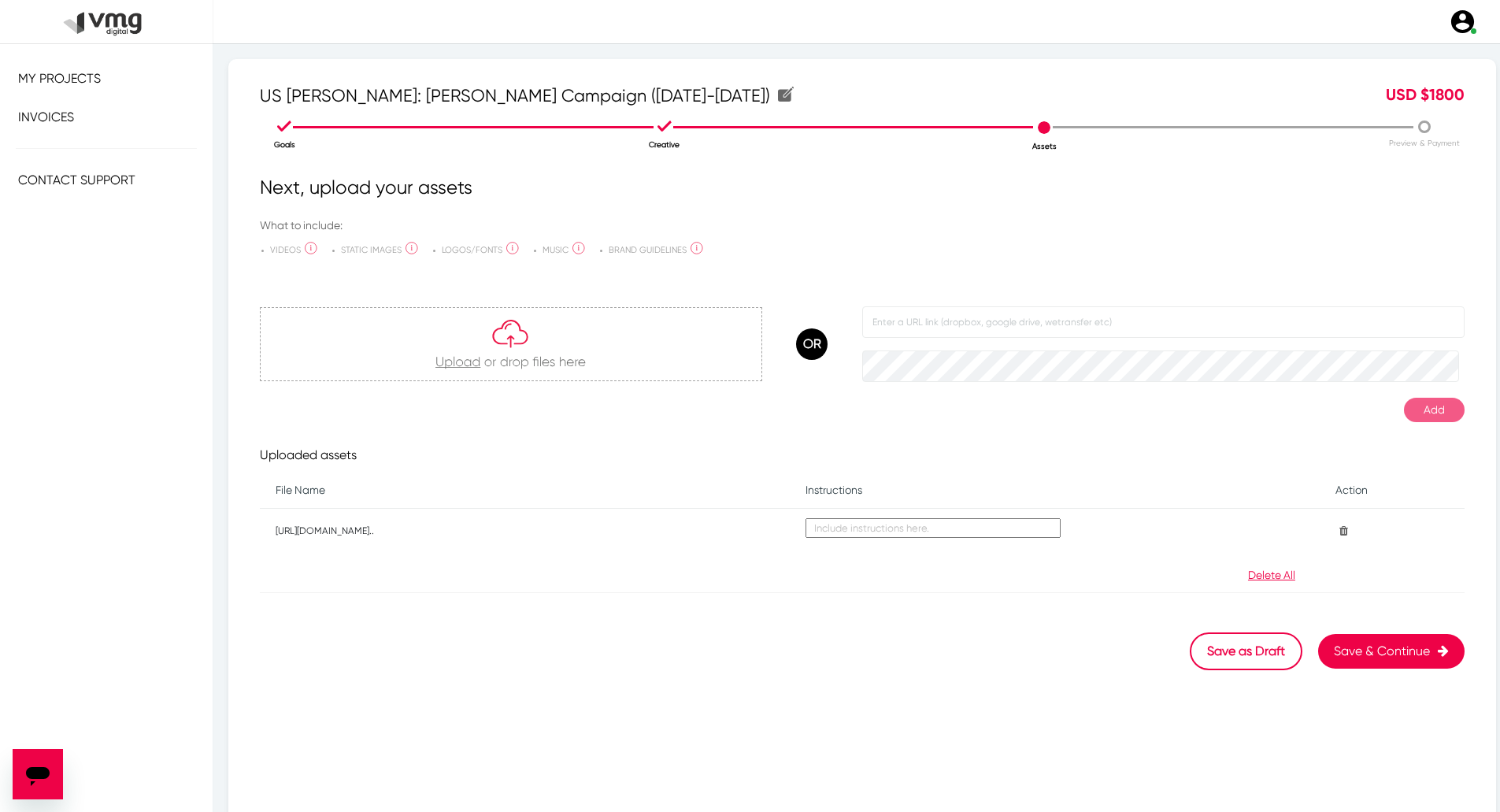
click at [1391, 649] on button "Save & Continue" at bounding box center [1392, 650] width 146 height 34
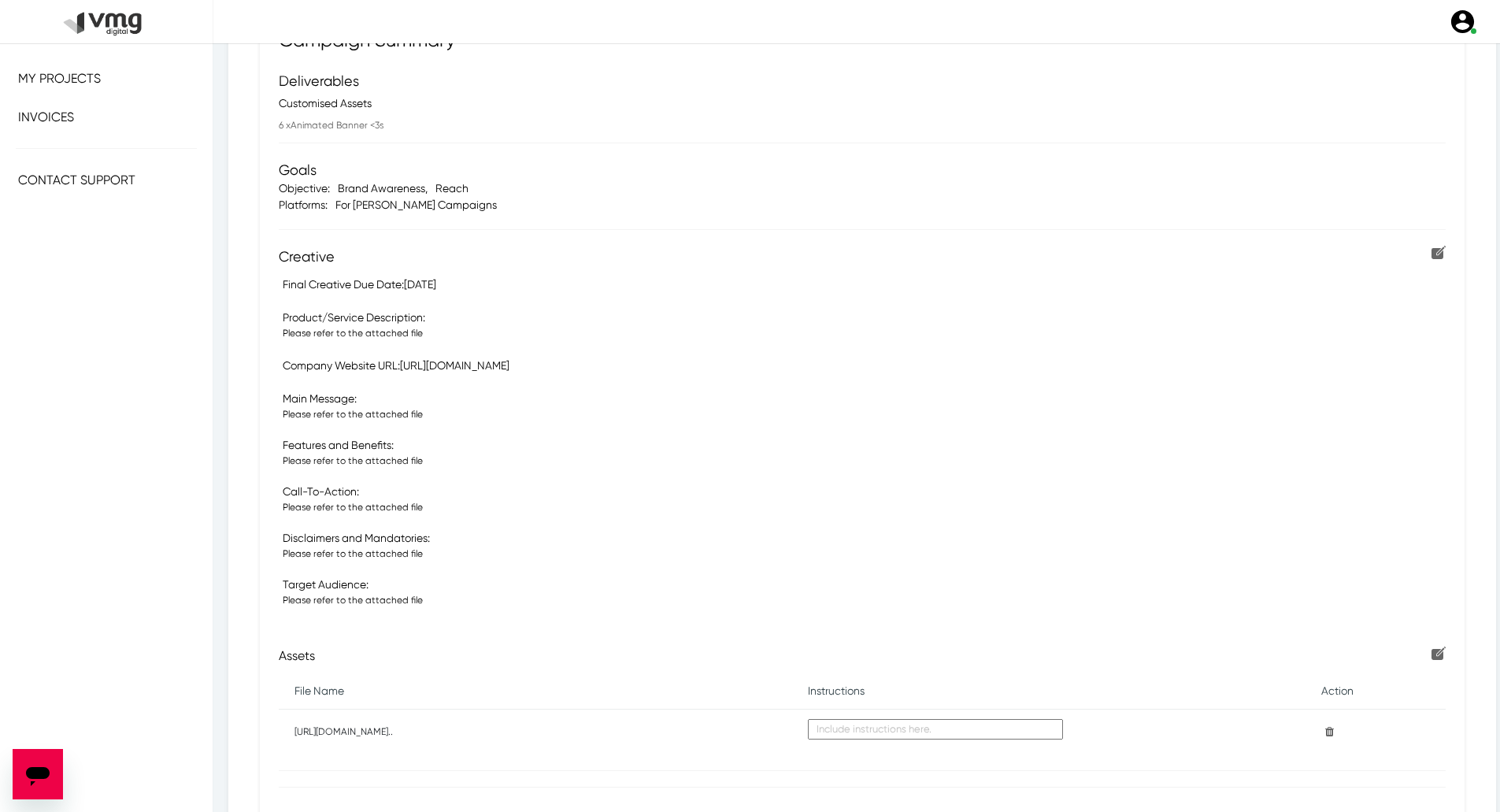
scroll to position [303, 0]
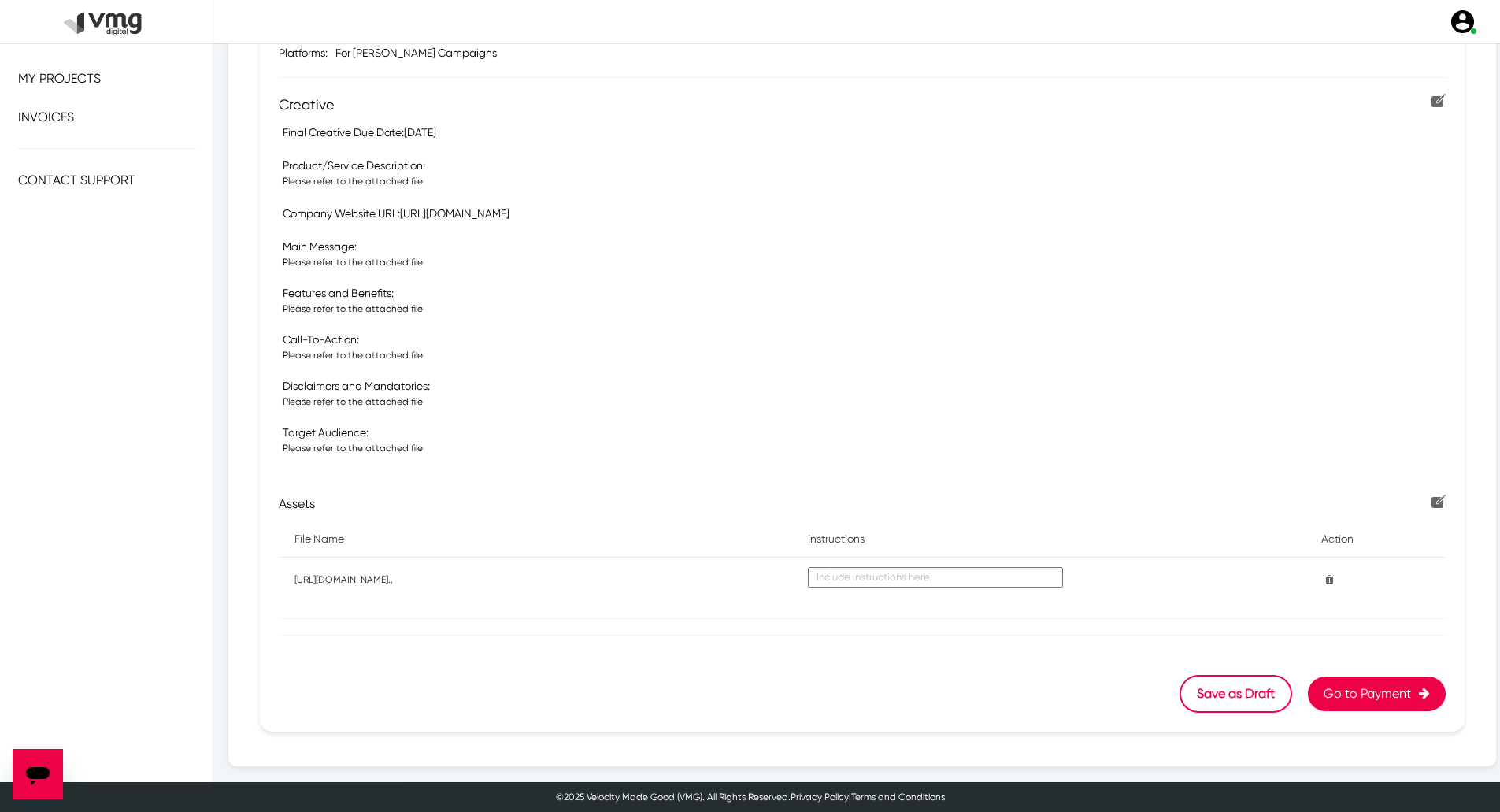
click at [1326, 697] on button "Go to Payment" at bounding box center [1376, 693] width 138 height 34
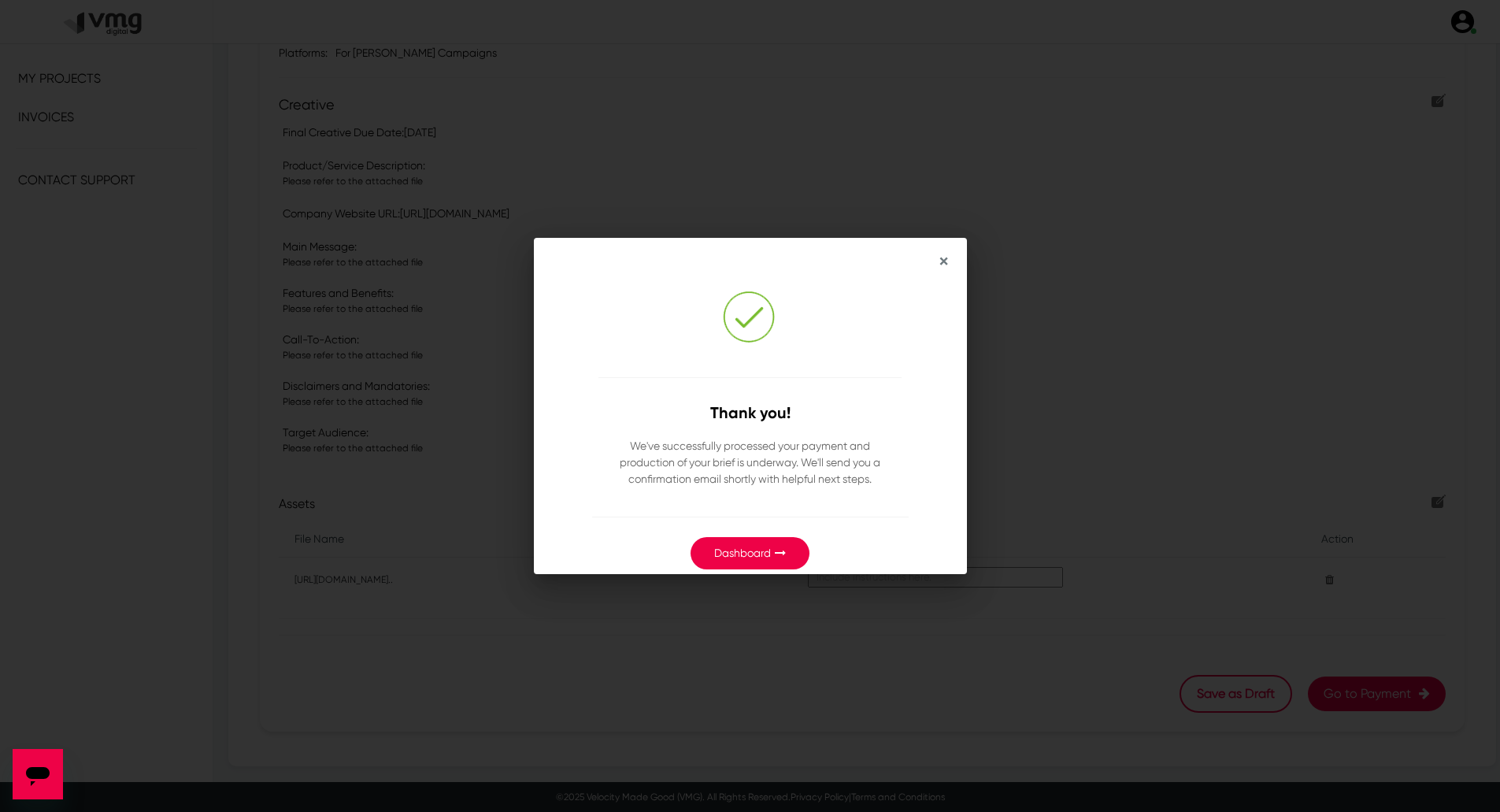
click at [737, 549] on link "Dashboard" at bounding box center [743, 552] width 57 height 12
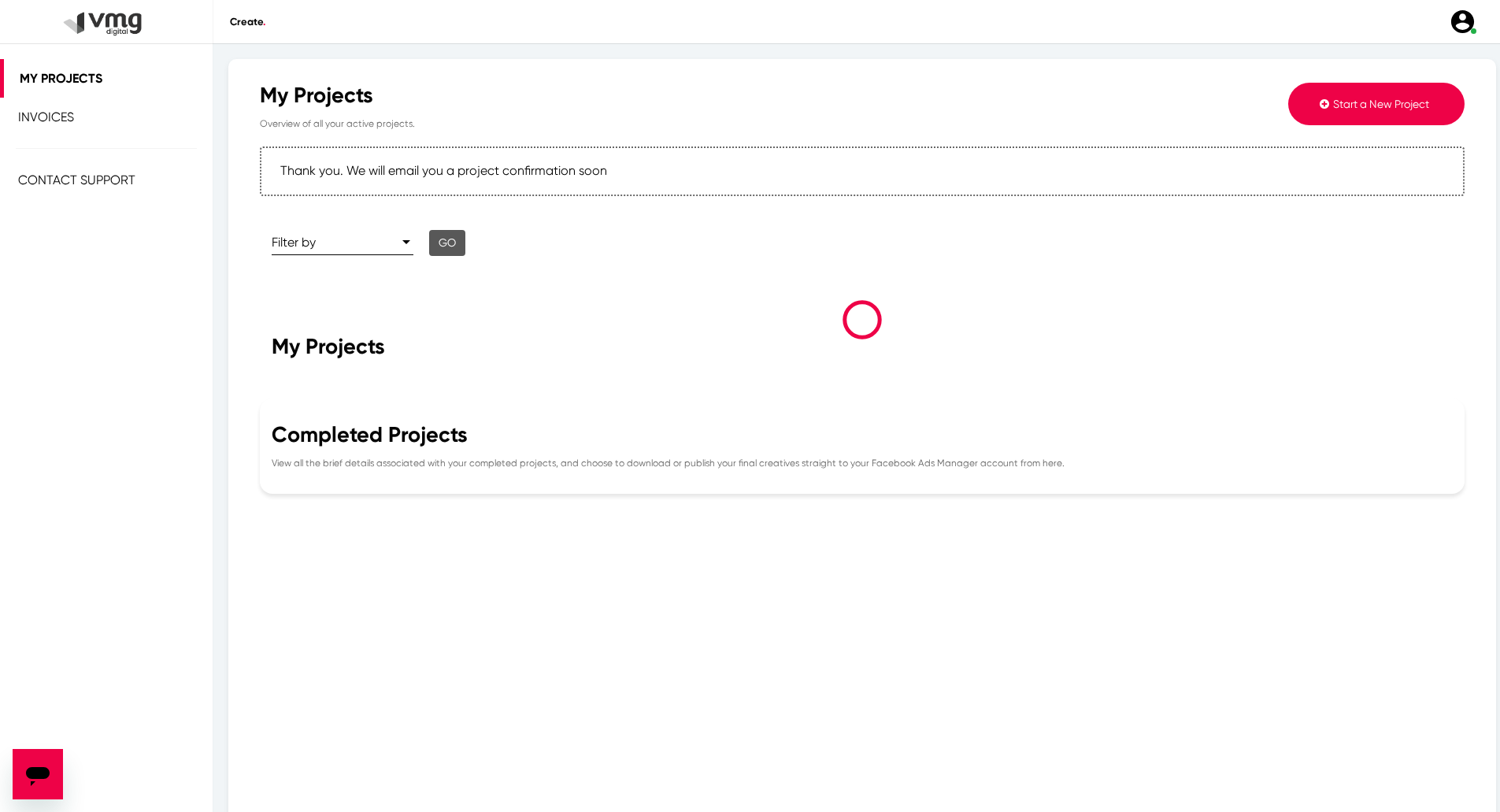
scroll to position [105, 0]
